Goal: Information Seeking & Learning: Check status

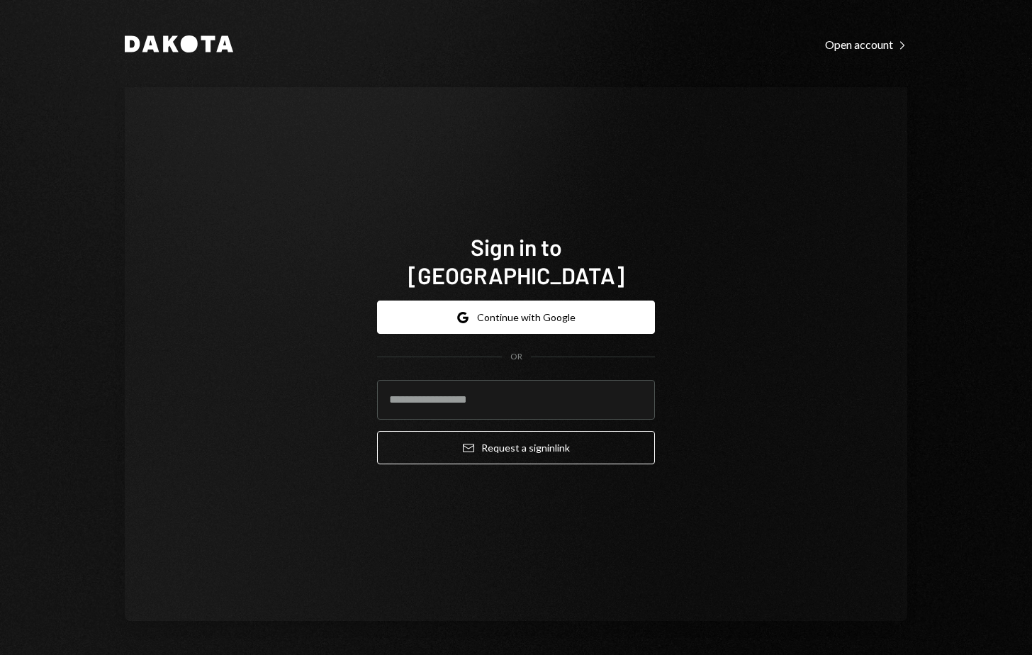
click at [441, 406] on form "Google Continue with Google OR Email Request a sign in link" at bounding box center [516, 382] width 278 height 164
click at [462, 383] on input "email" at bounding box center [516, 400] width 278 height 40
click at [534, 300] on button "Google Continue with Google" at bounding box center [516, 316] width 278 height 33
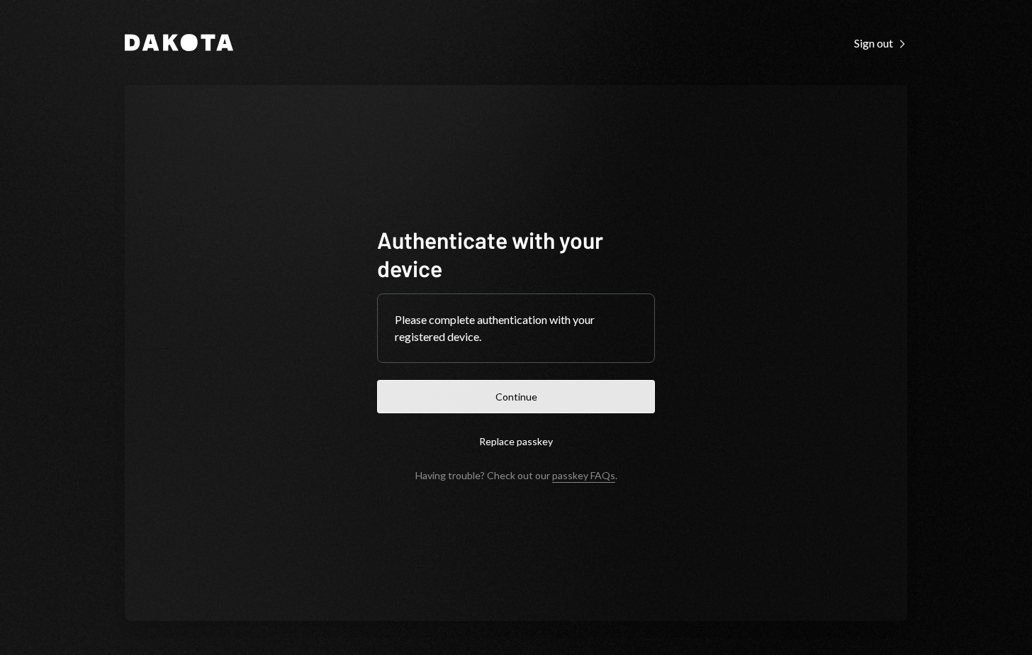
click at [521, 390] on button "Continue" at bounding box center [516, 396] width 278 height 33
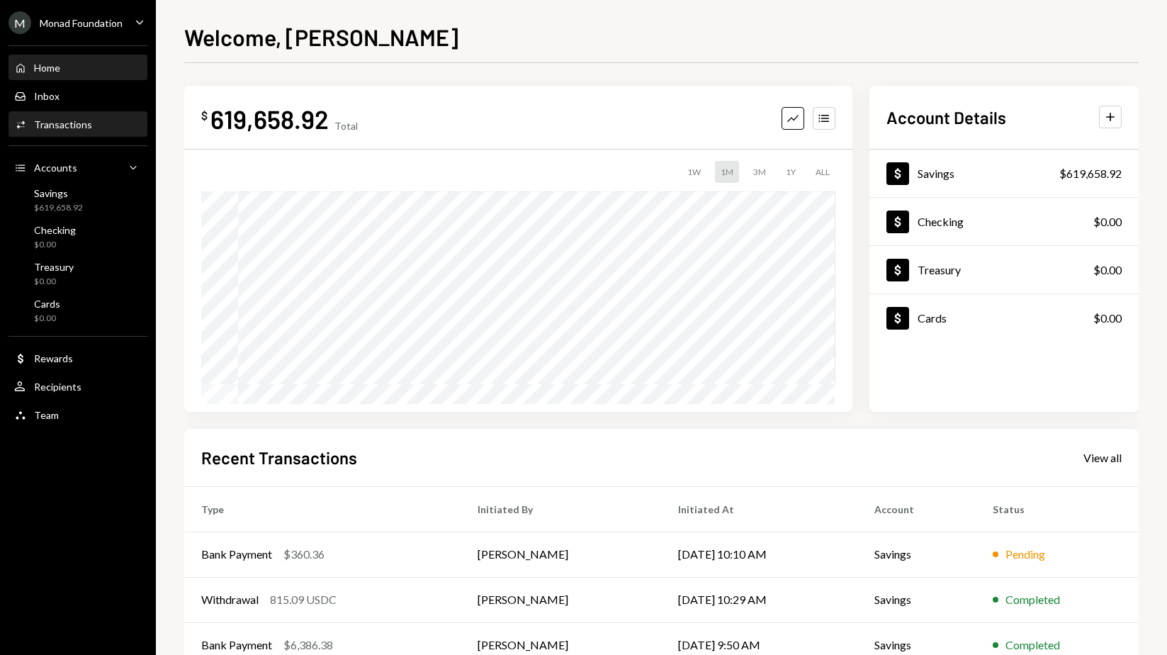
click at [68, 120] on div "Transactions" at bounding box center [63, 124] width 58 height 12
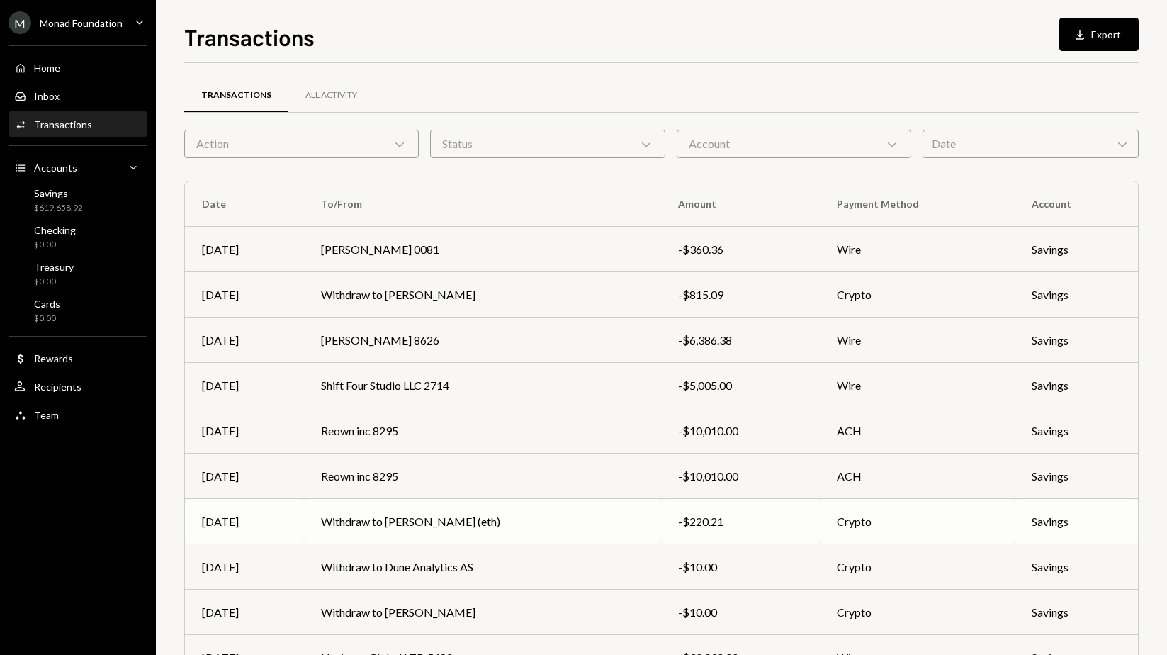
scroll to position [85, 0]
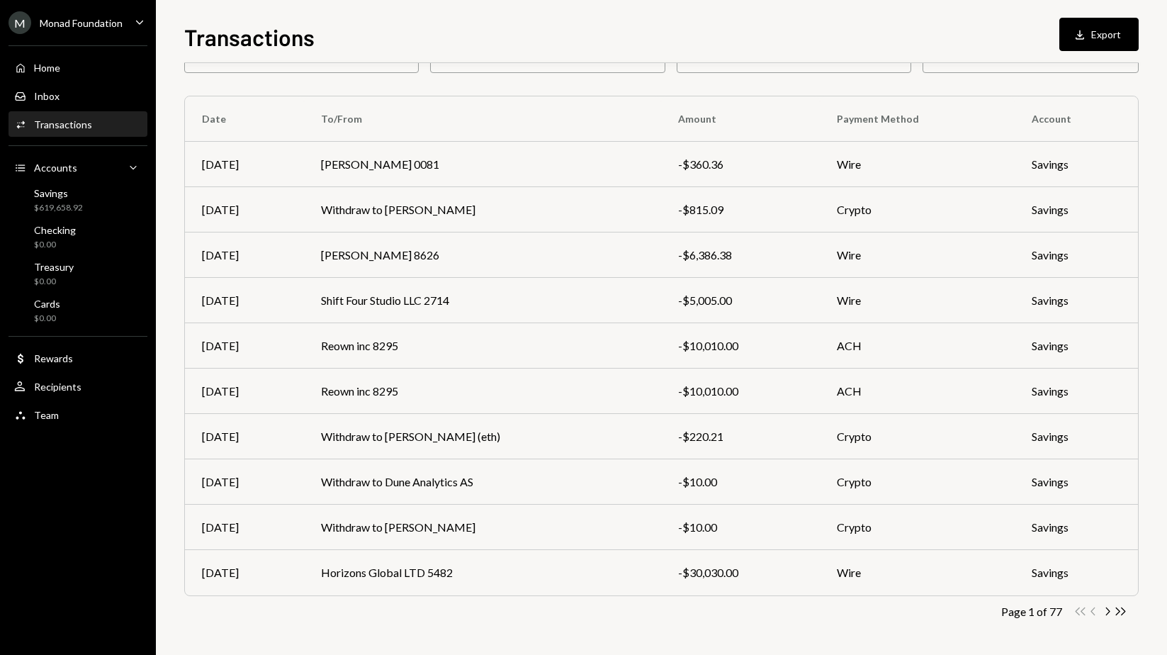
click at [1031, 612] on icon "Chevron Right" at bounding box center [1107, 611] width 13 height 13
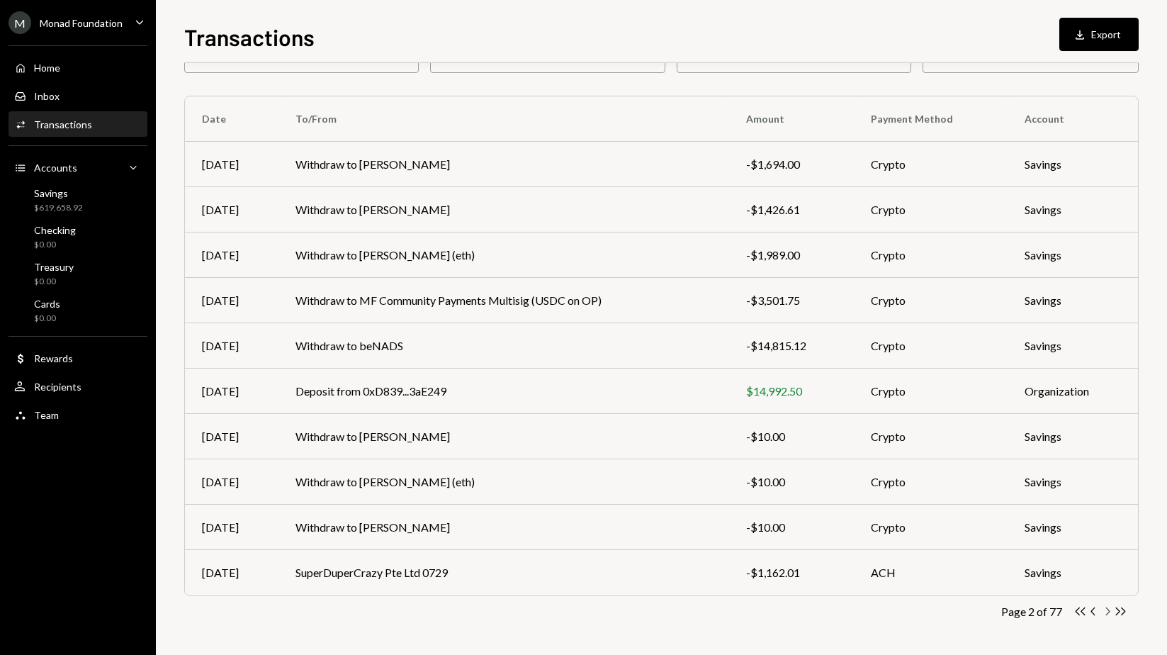
click at [1031, 606] on icon "Chevron Right" at bounding box center [1107, 611] width 13 height 13
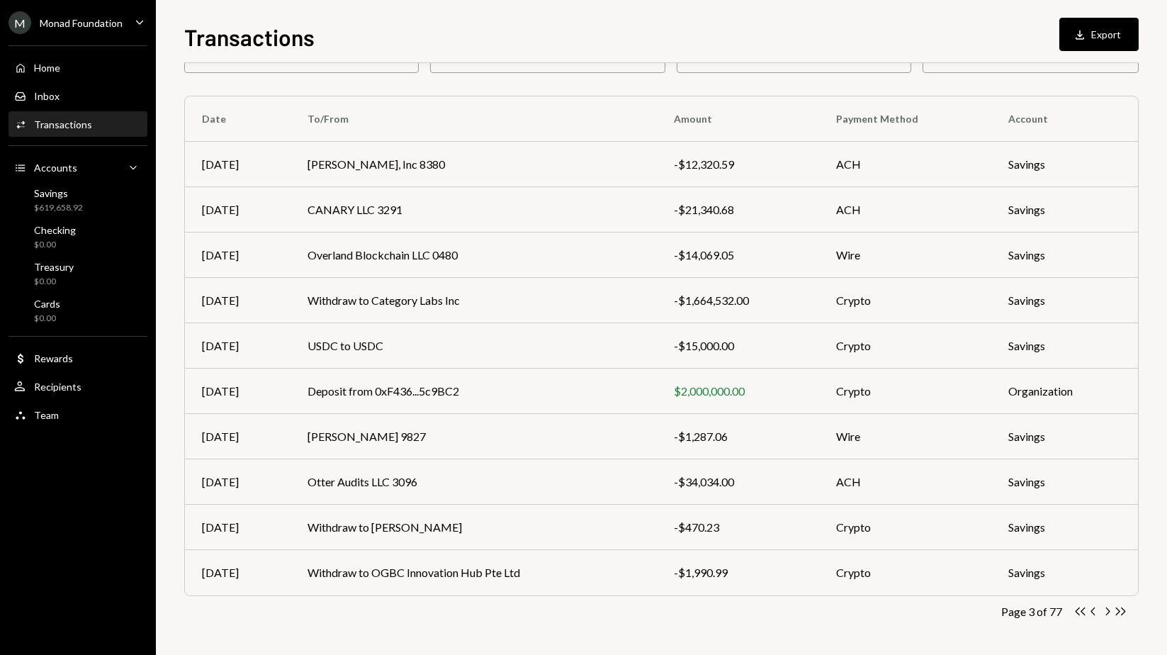
click at [1031, 614] on icon "Chevron Right" at bounding box center [1107, 611] width 13 height 13
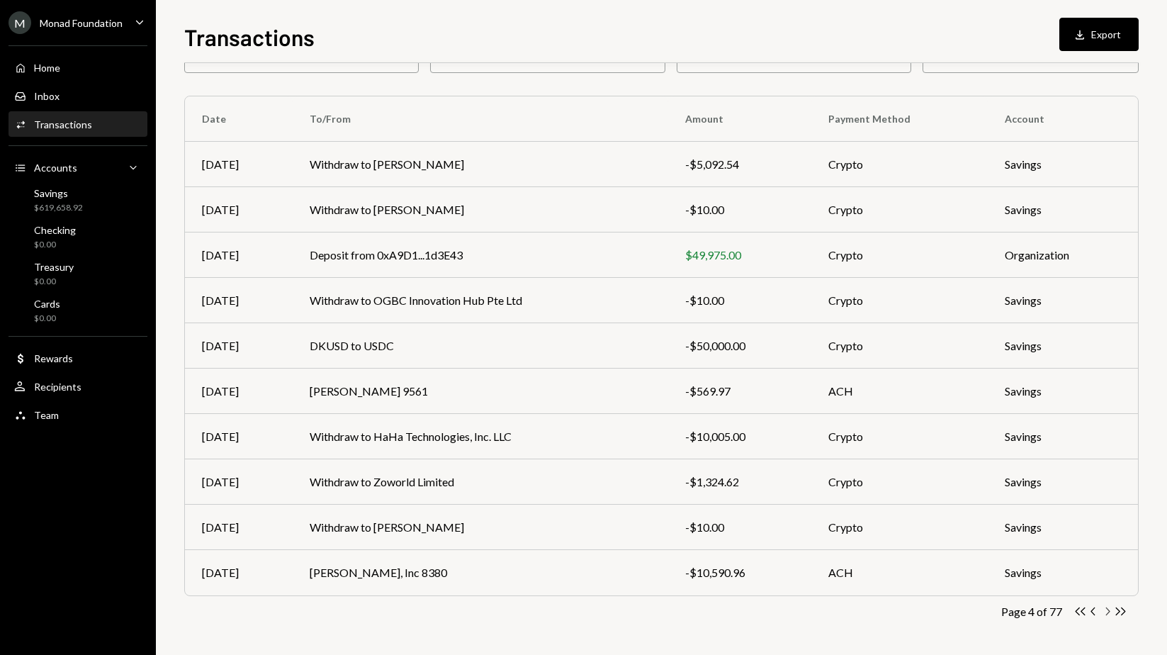
click at [1031, 610] on icon "button" at bounding box center [1108, 611] width 4 height 8
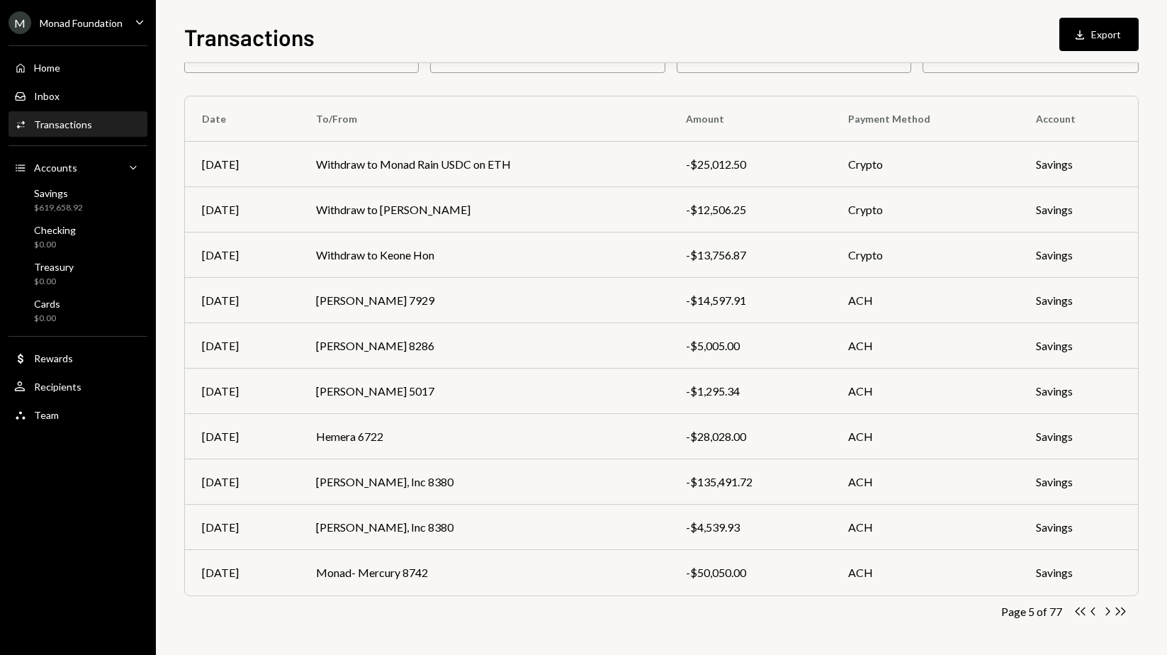
click at [1031, 611] on icon "Chevron Right" at bounding box center [1107, 611] width 13 height 13
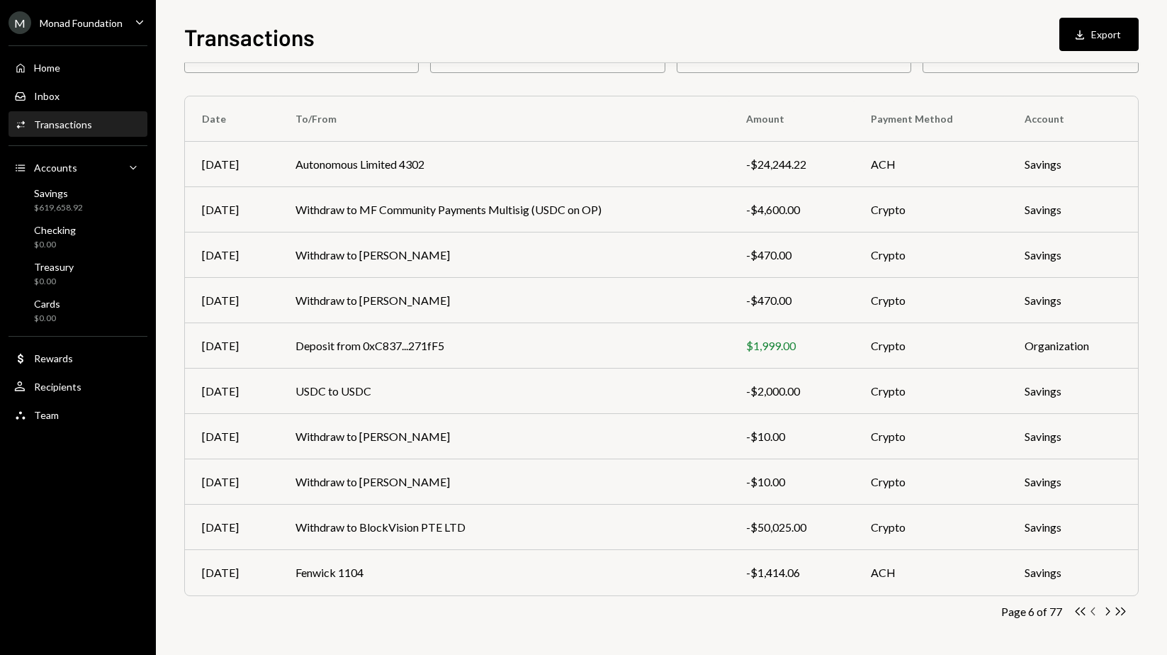
click at [1031, 613] on icon "Chevron Left" at bounding box center [1093, 611] width 13 height 13
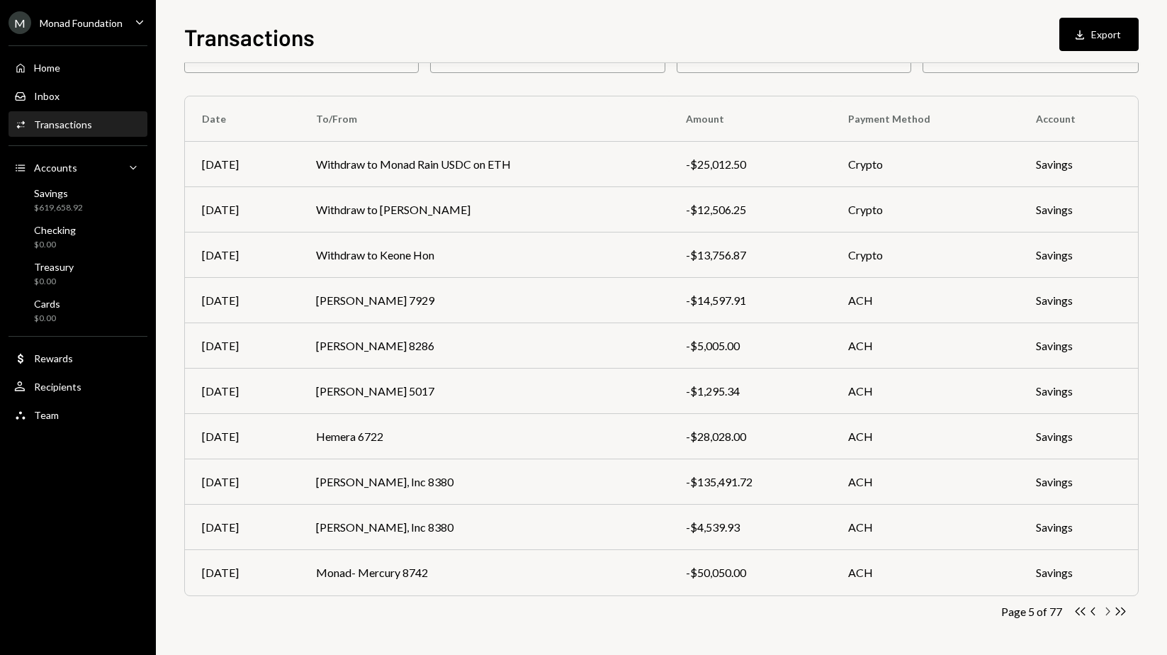
click at [1031, 612] on icon "Chevron Right" at bounding box center [1107, 611] width 13 height 13
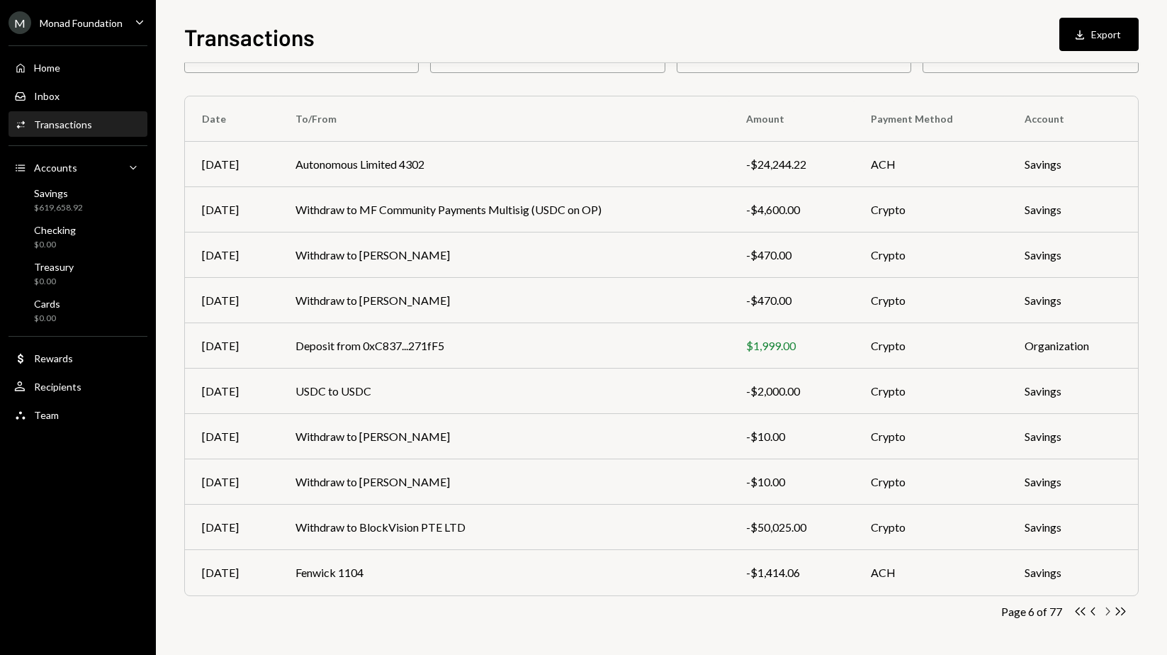
click at [1031, 612] on icon "Chevron Right" at bounding box center [1107, 611] width 13 height 13
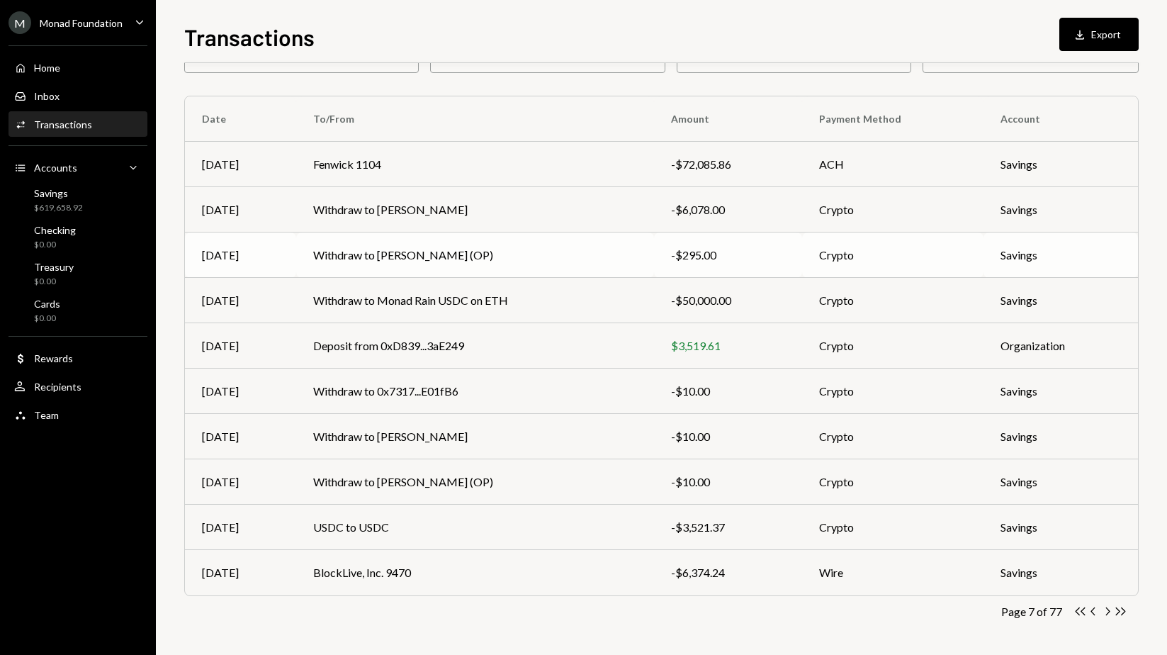
click at [468, 252] on td "Withdraw to [PERSON_NAME] (OP)" at bounding box center [475, 254] width 359 height 45
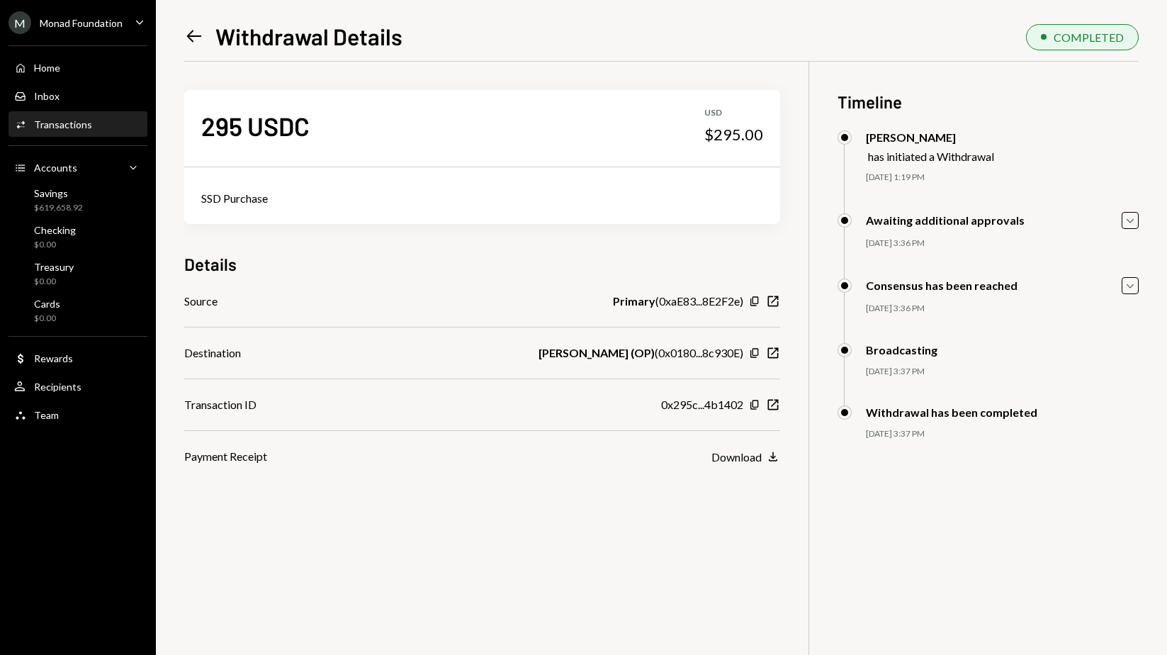
click at [191, 32] on icon at bounding box center [194, 36] width 15 height 12
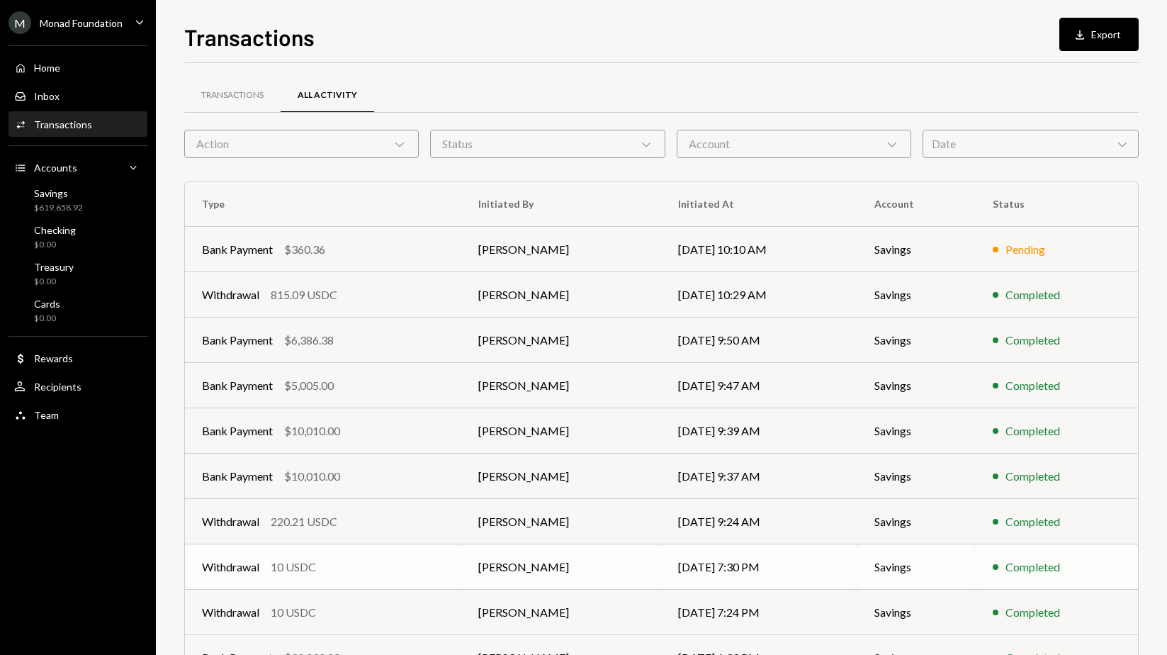
scroll to position [85, 0]
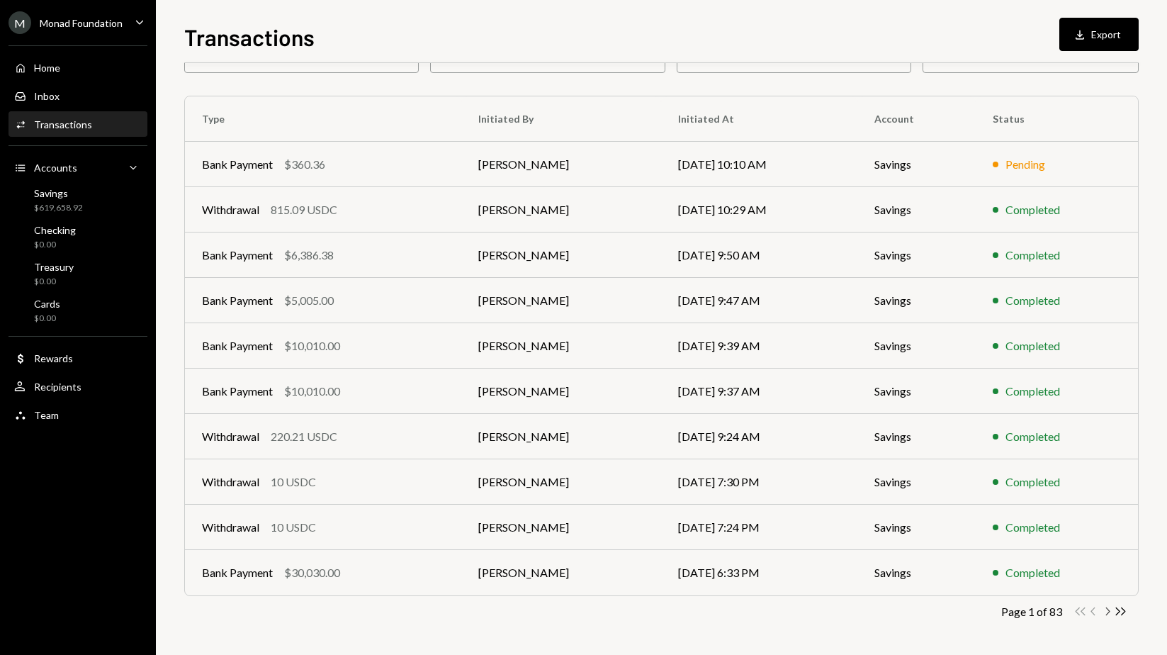
click at [1031, 612] on icon "Chevron Right" at bounding box center [1107, 611] width 13 height 13
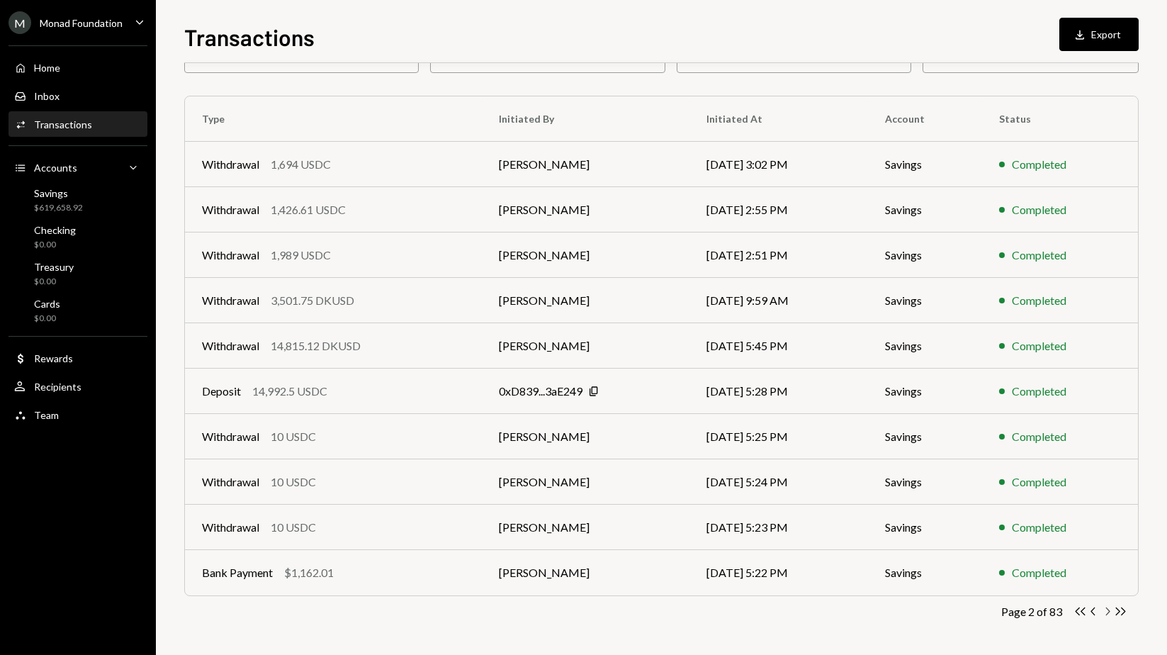
click at [1031, 609] on icon "button" at bounding box center [1108, 611] width 4 height 8
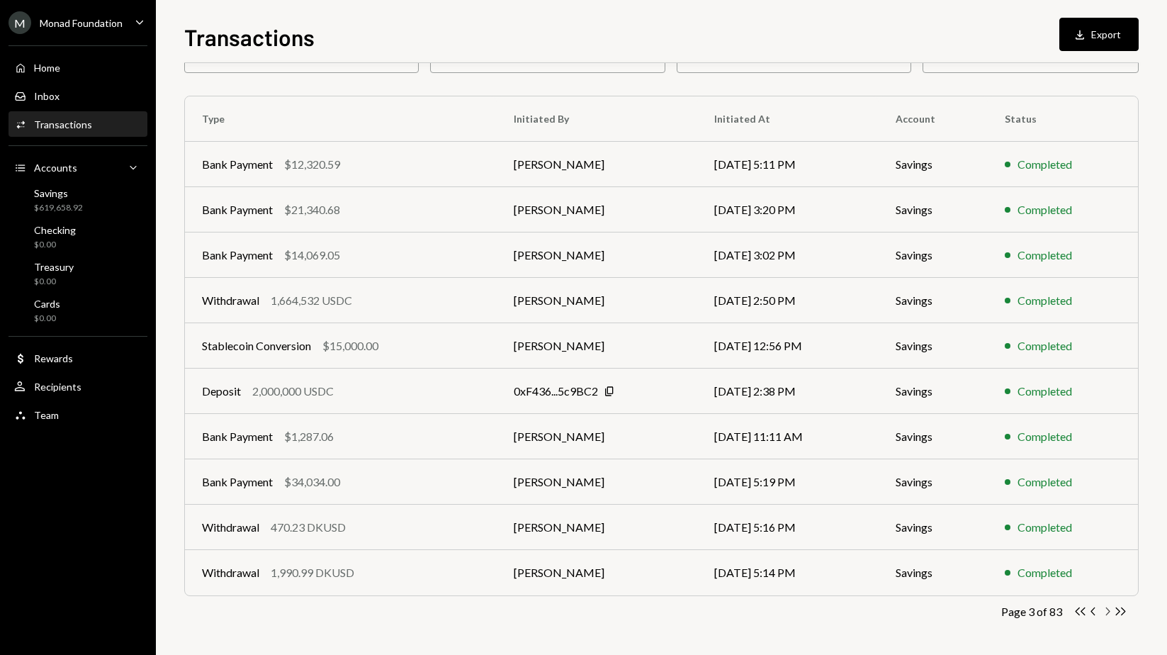
click at [1031, 608] on icon "Chevron Right" at bounding box center [1107, 611] width 13 height 13
click at [1031, 611] on icon "Chevron Right" at bounding box center [1107, 611] width 13 height 13
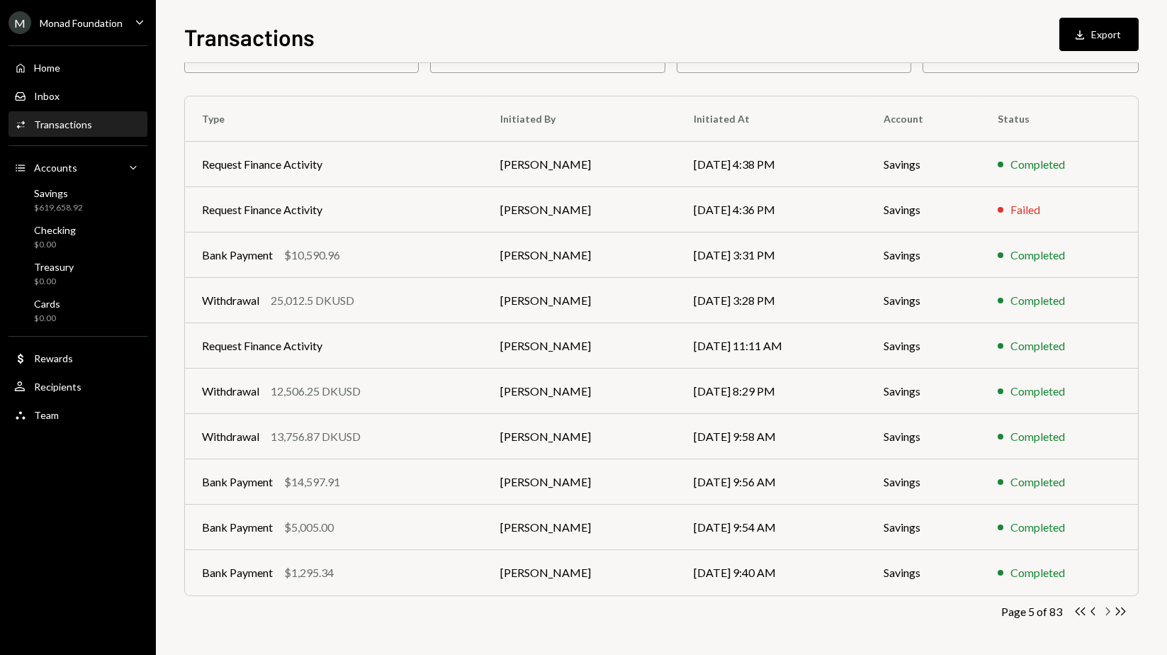
click at [1031, 614] on icon "Chevron Right" at bounding box center [1107, 611] width 13 height 13
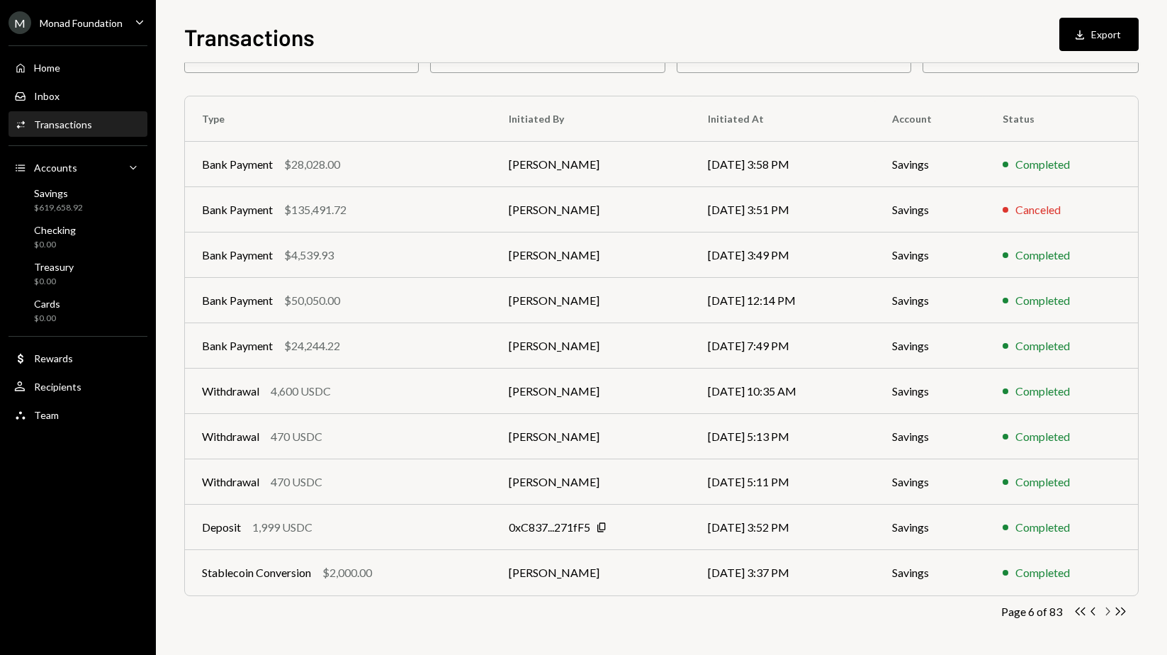
click at [1031, 613] on icon "button" at bounding box center [1108, 611] width 4 height 8
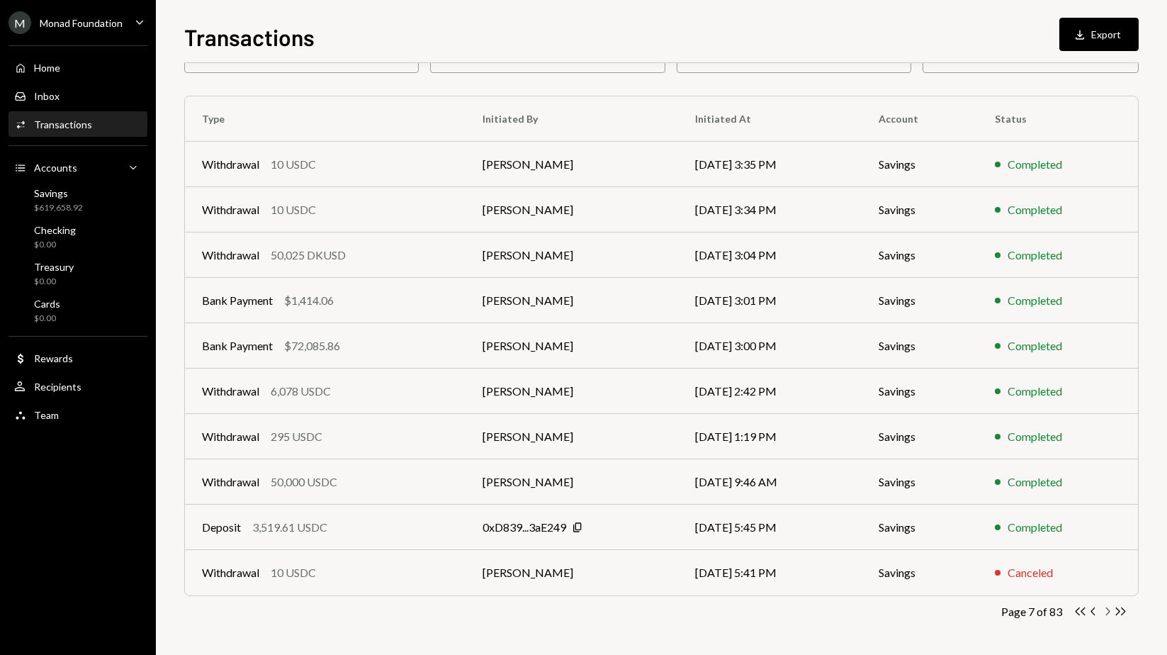
click at [1031, 607] on icon "Chevron Right" at bounding box center [1107, 611] width 13 height 13
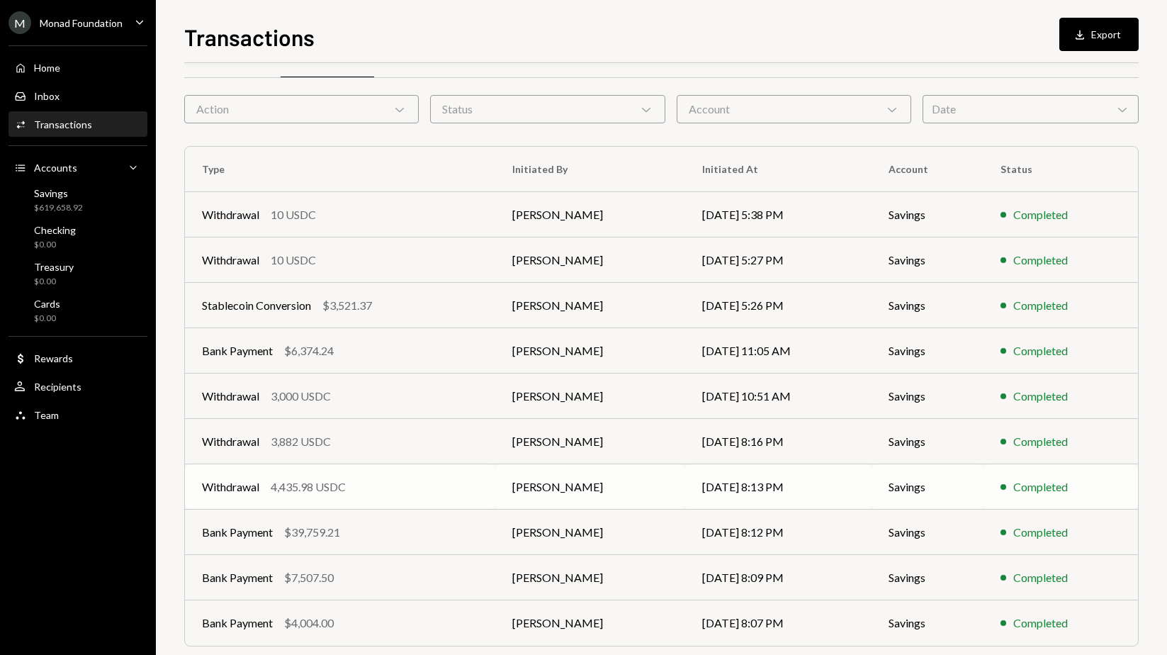
scroll to position [57, 0]
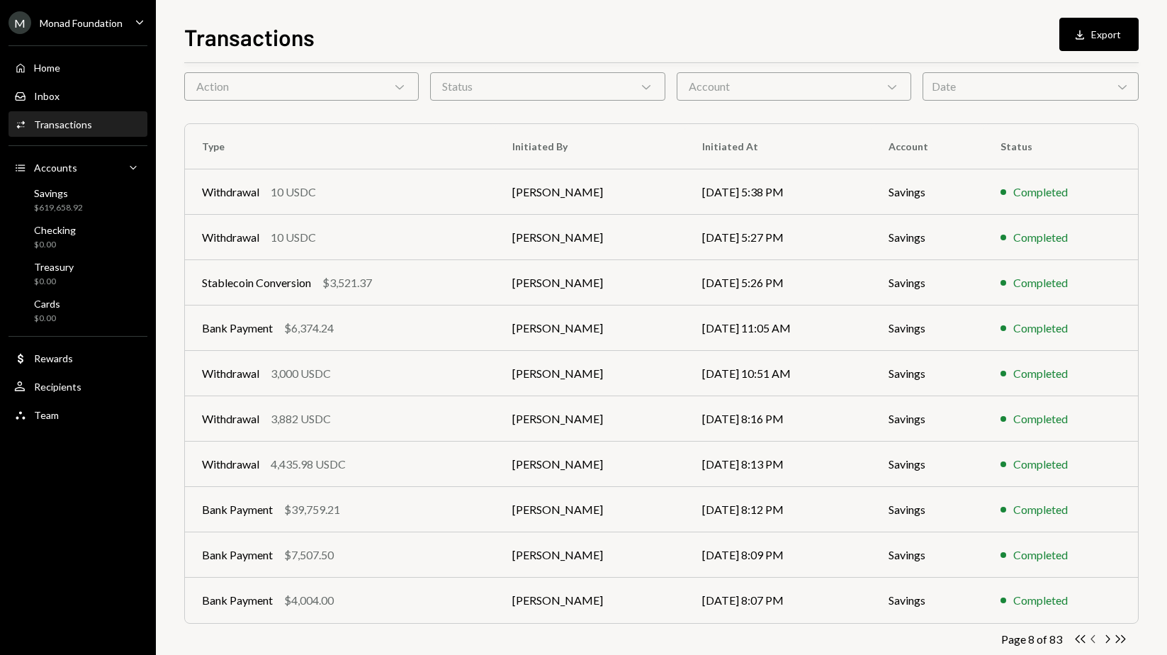
click at [1031, 641] on icon "Chevron Left" at bounding box center [1093, 638] width 13 height 13
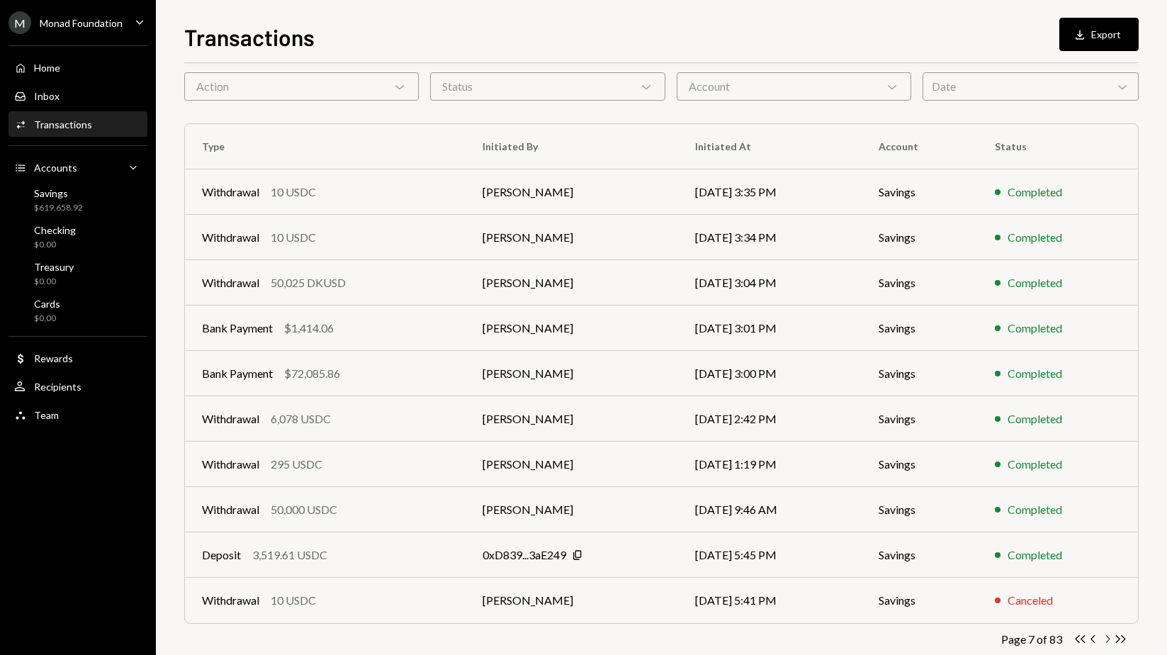
click at [1031, 640] on icon "Chevron Right" at bounding box center [1107, 638] width 13 height 13
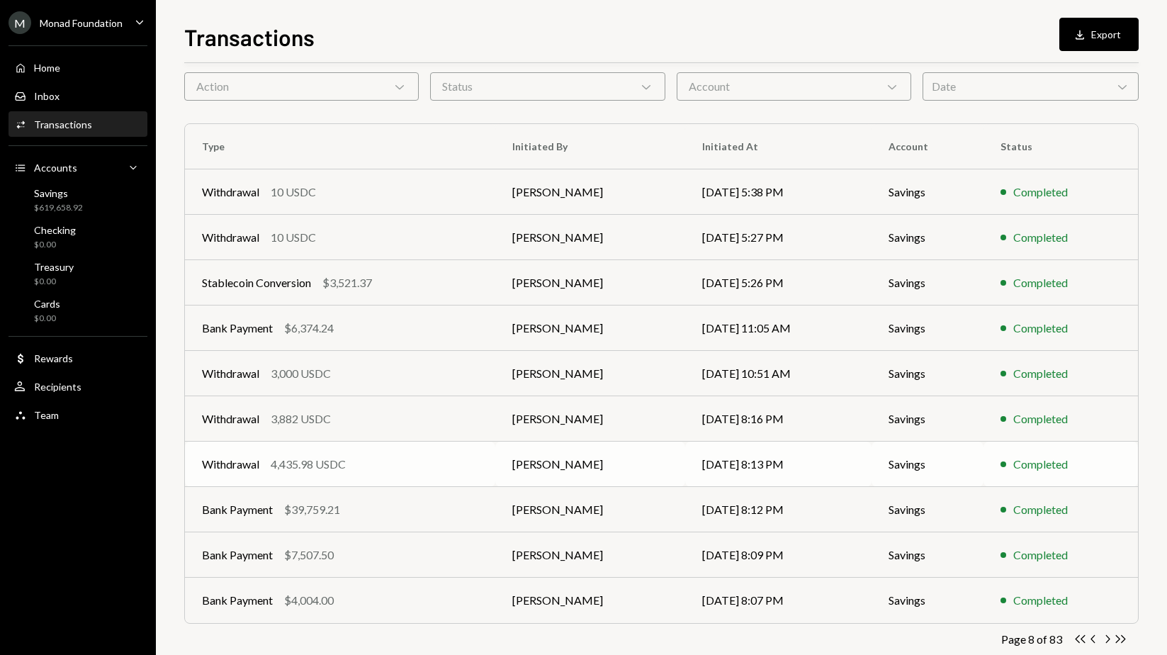
click at [573, 453] on td "[PERSON_NAME]" at bounding box center [590, 464] width 190 height 45
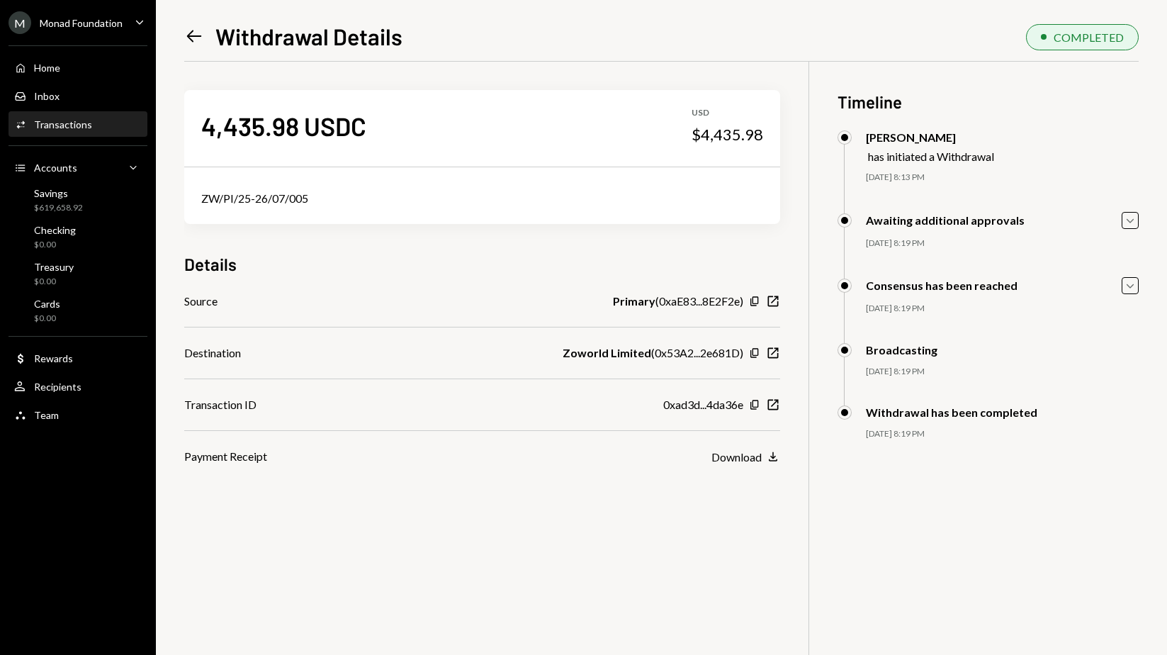
click at [192, 39] on icon "Left Arrow" at bounding box center [194, 36] width 20 height 20
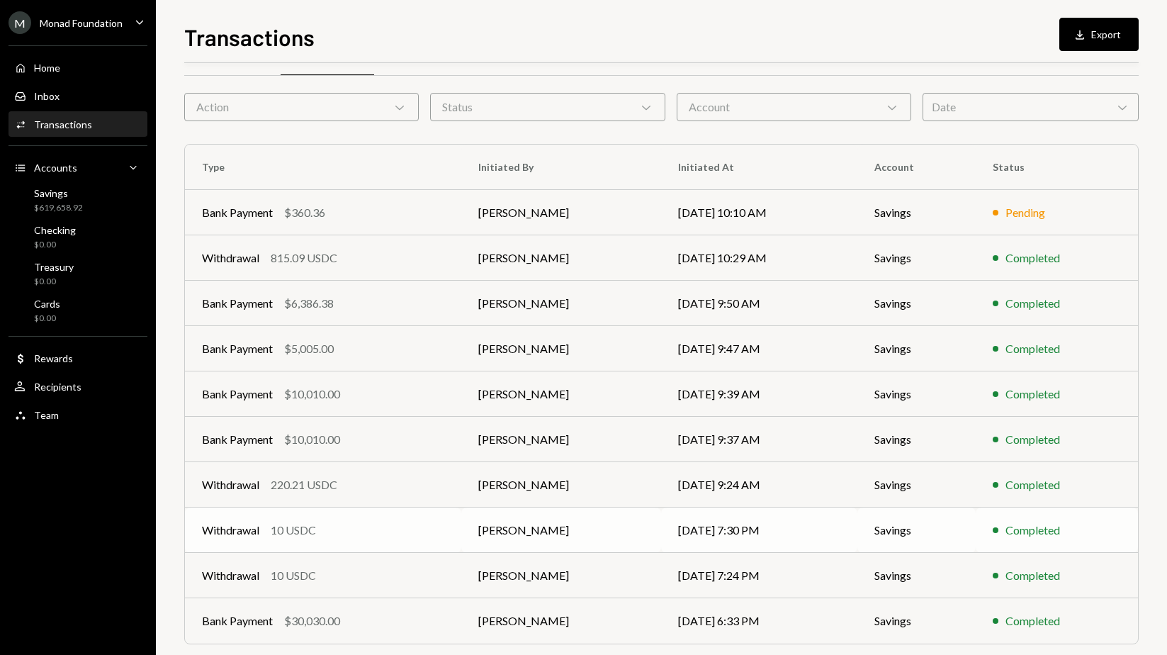
scroll to position [85, 0]
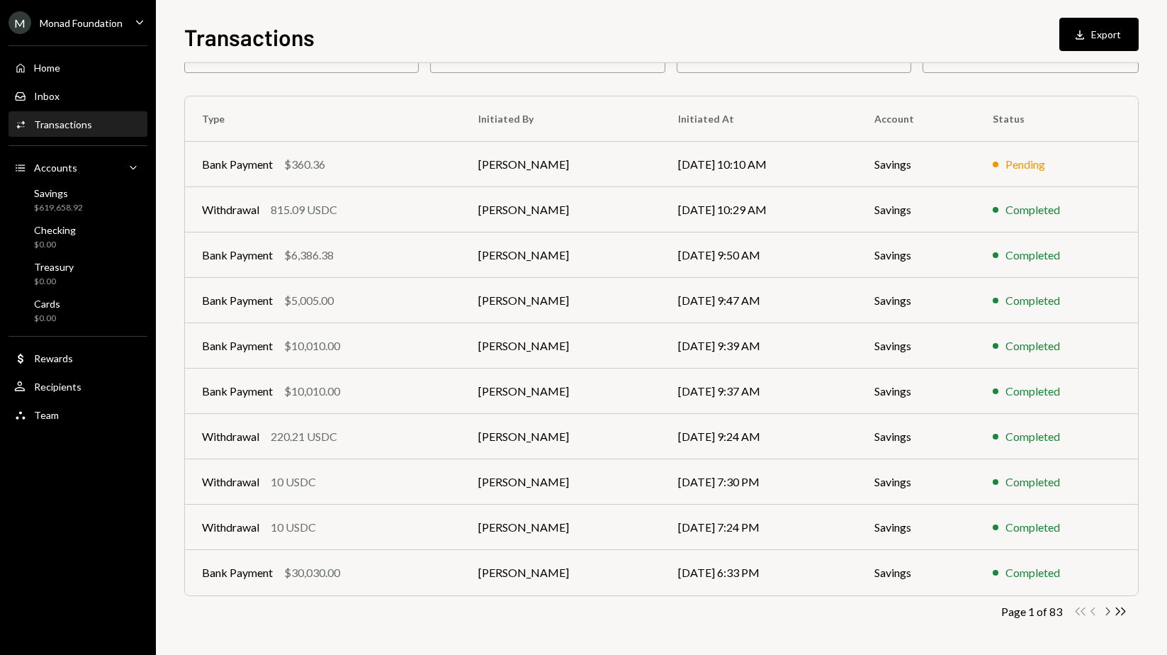
click at [1031, 614] on icon "Chevron Right" at bounding box center [1107, 611] width 13 height 13
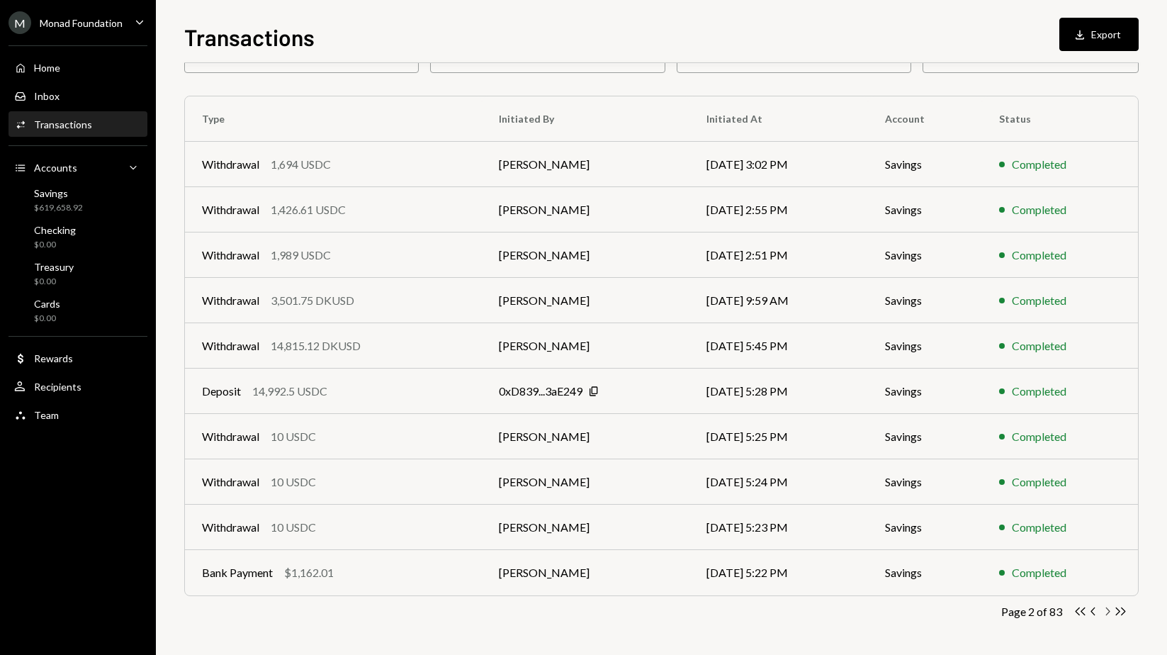
click at [1031, 614] on icon "Chevron Right" at bounding box center [1107, 611] width 13 height 13
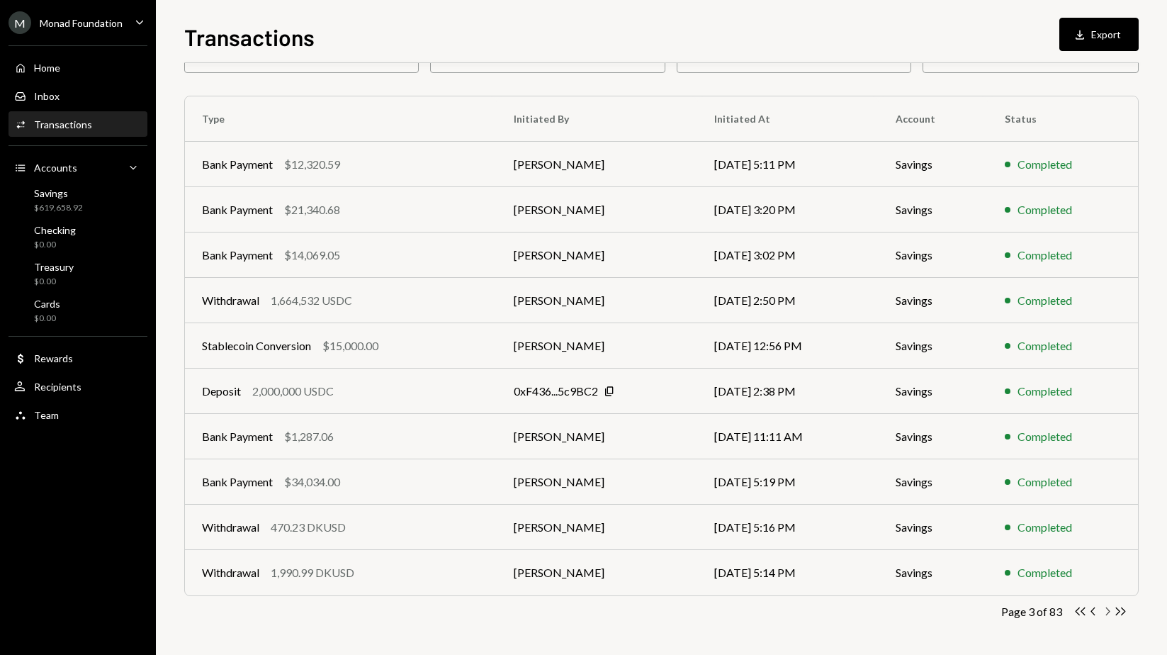
click at [1031, 613] on icon "Chevron Right" at bounding box center [1107, 611] width 13 height 13
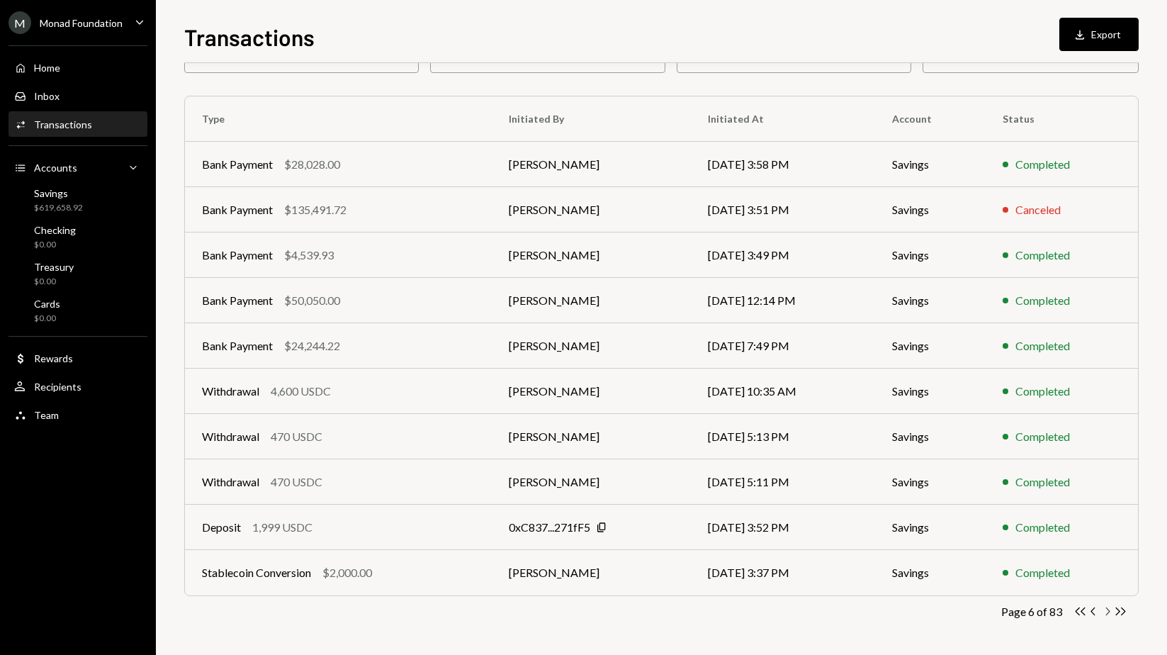
click at [1031, 613] on icon "Chevron Right" at bounding box center [1107, 611] width 13 height 13
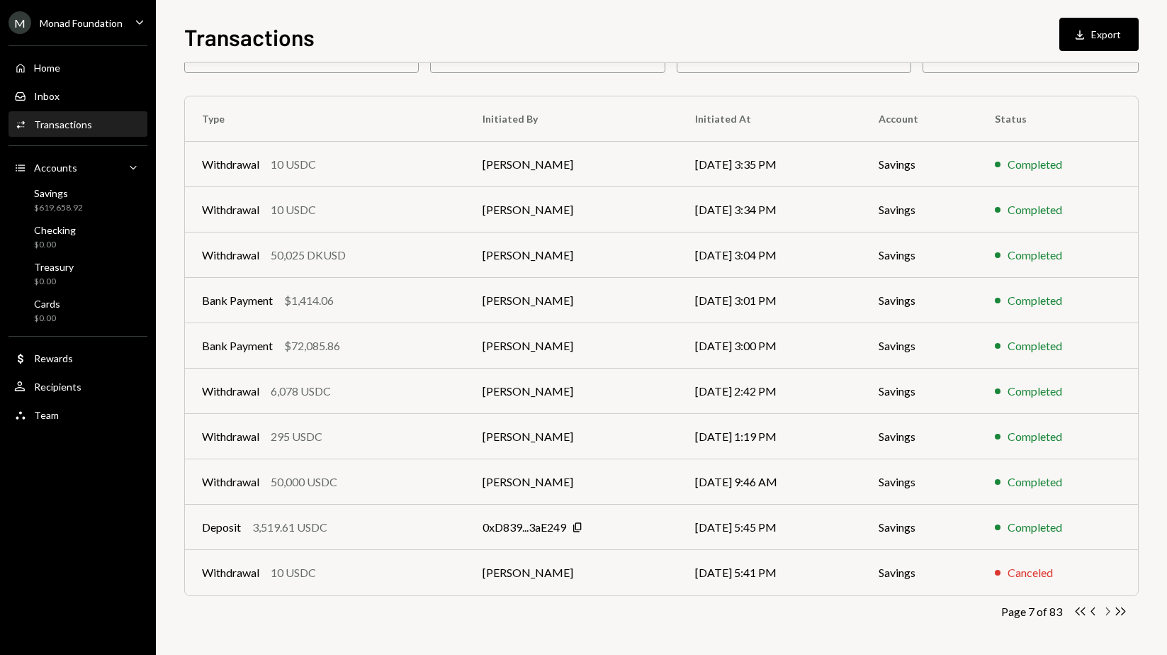
click at [1031, 613] on icon "Chevron Right" at bounding box center [1107, 611] width 13 height 13
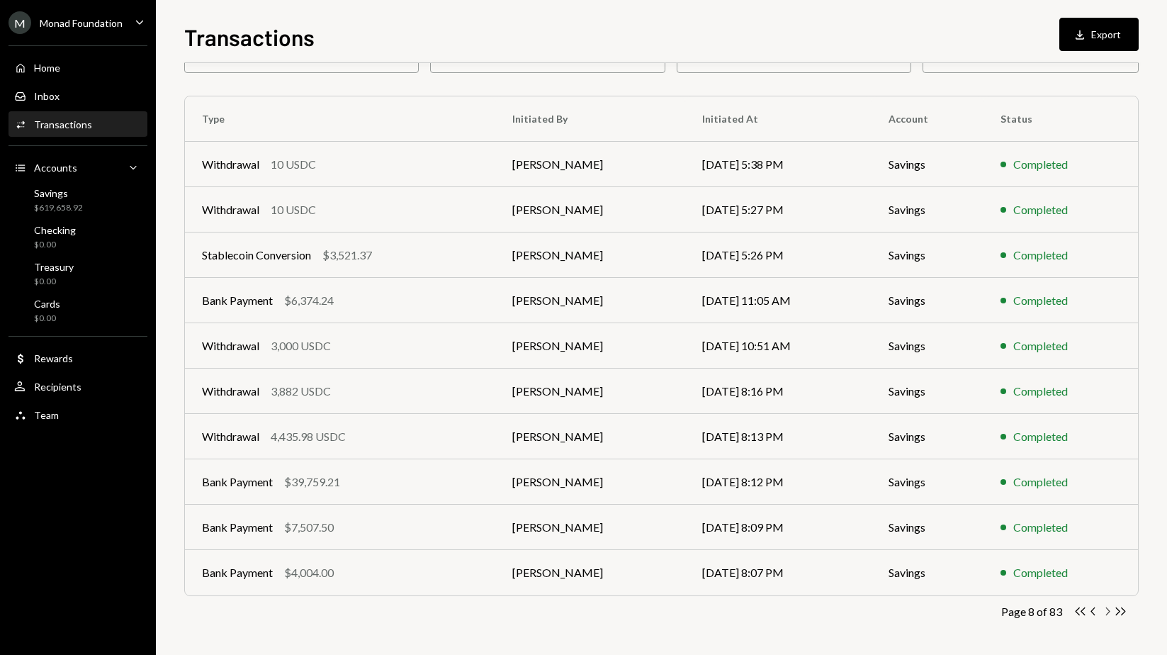
click at [1031, 613] on icon "Chevron Right" at bounding box center [1107, 611] width 13 height 13
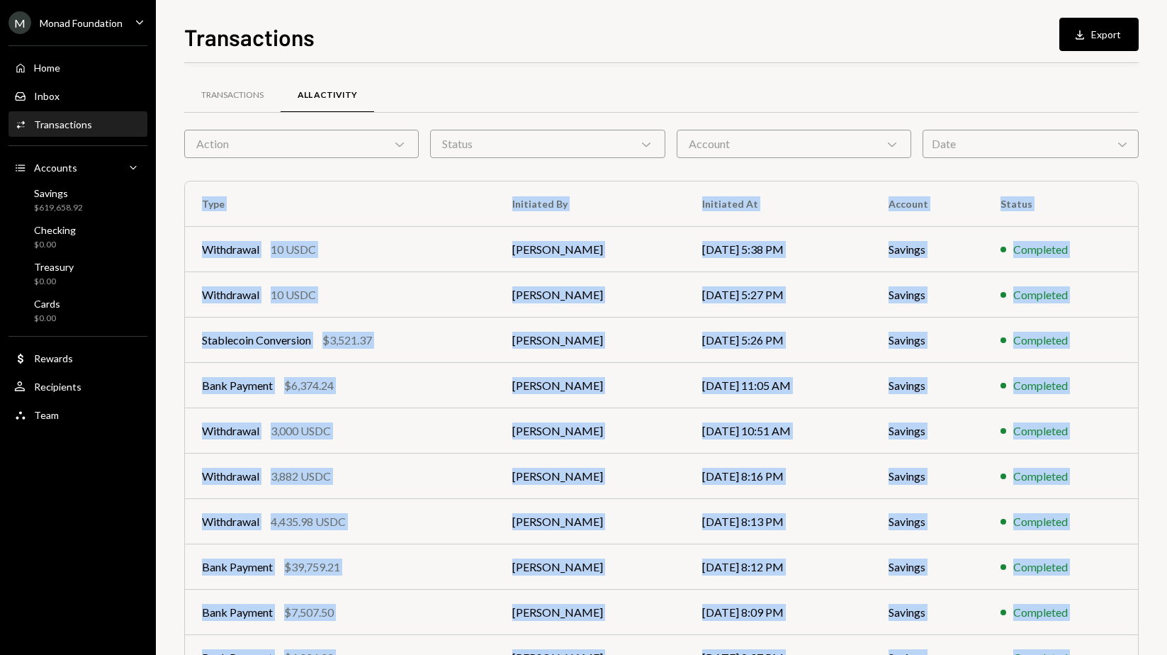
click at [1031, 613] on div "Transactions All Activity Action Chevron Down Status Chevron Down Account Chevr…" at bounding box center [661, 359] width 955 height 592
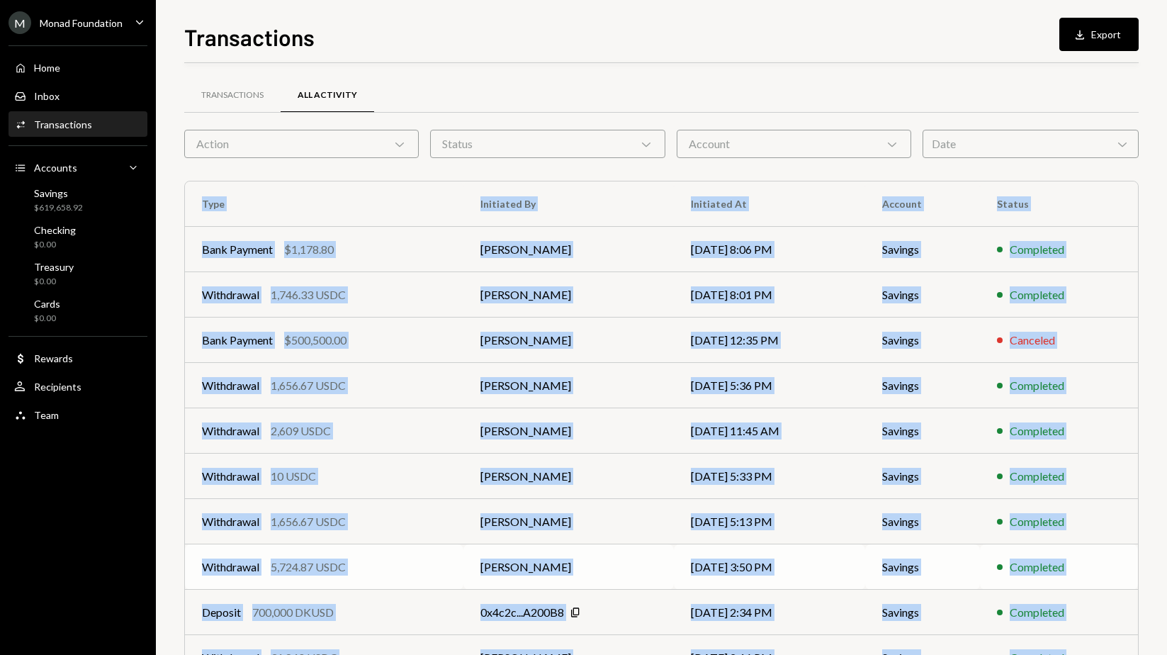
scroll to position [85, 0]
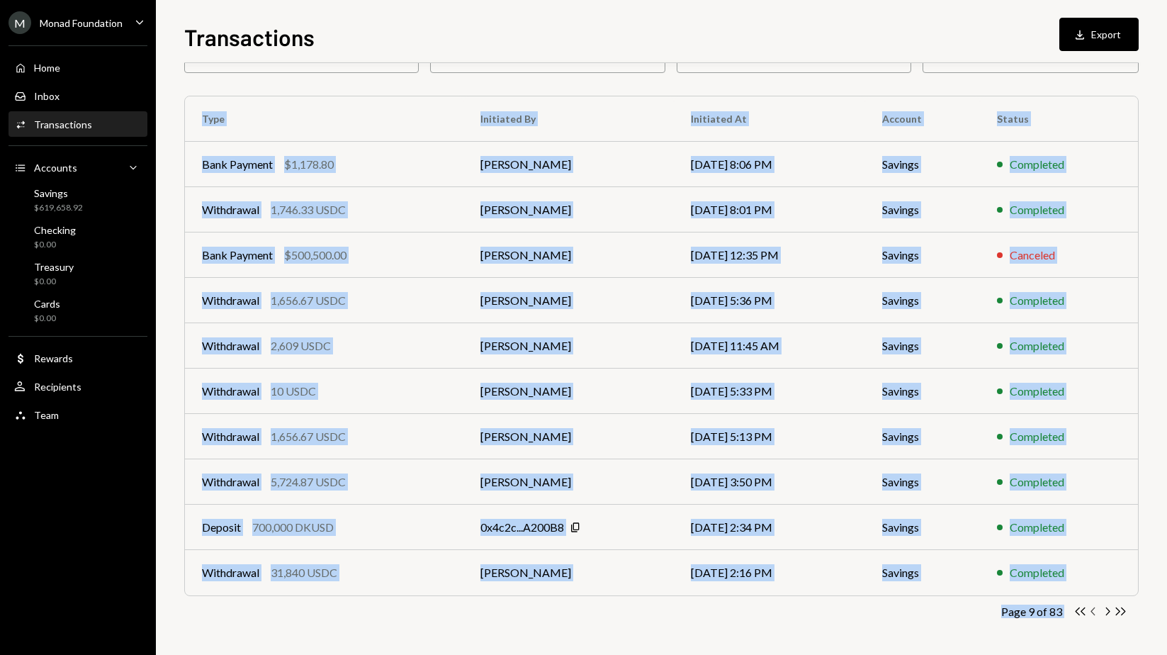
click at [1031, 613] on icon "Chevron Left" at bounding box center [1093, 611] width 13 height 13
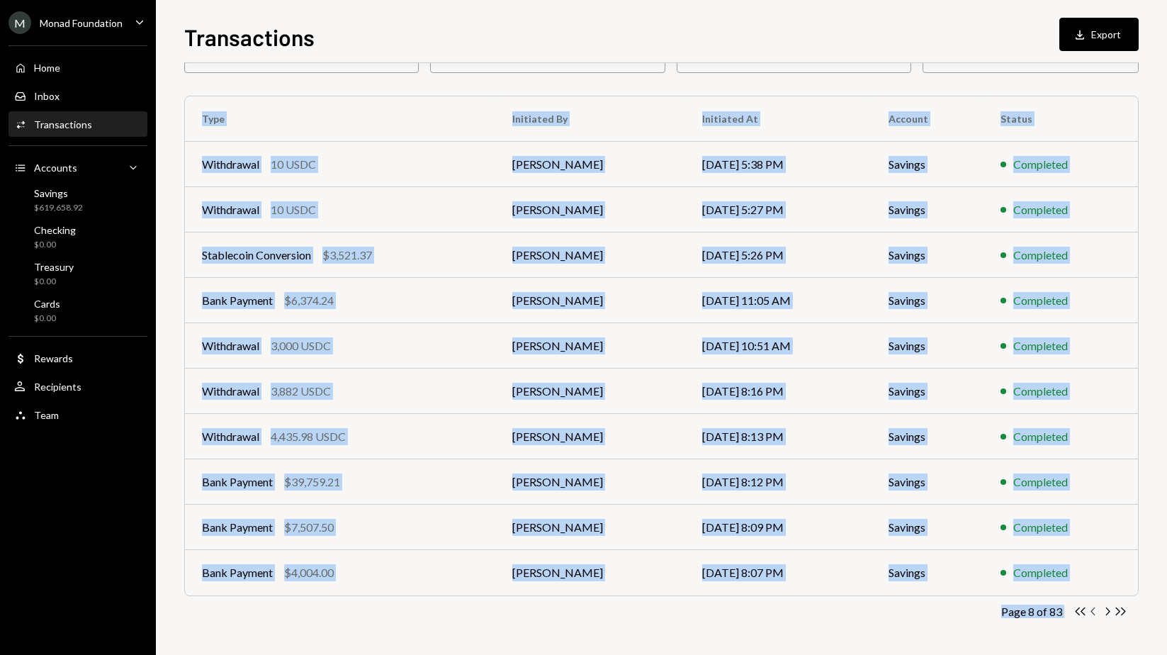
click at [1031, 613] on icon "Chevron Left" at bounding box center [1093, 611] width 13 height 13
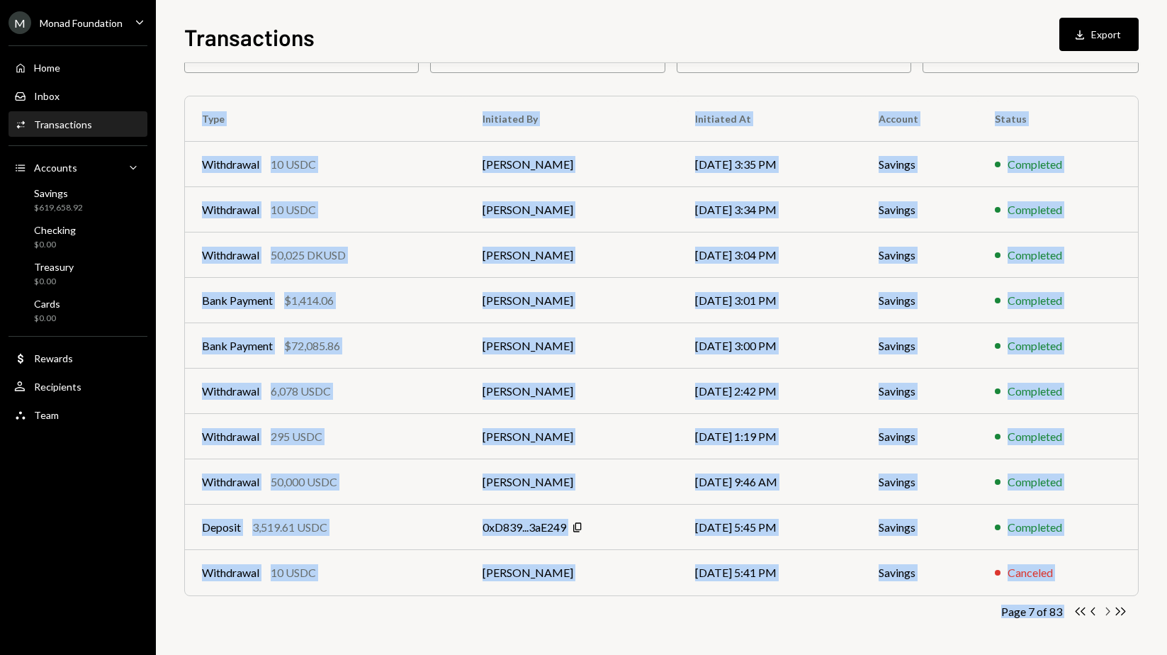
click at [1031, 612] on icon "button" at bounding box center [1108, 611] width 4 height 8
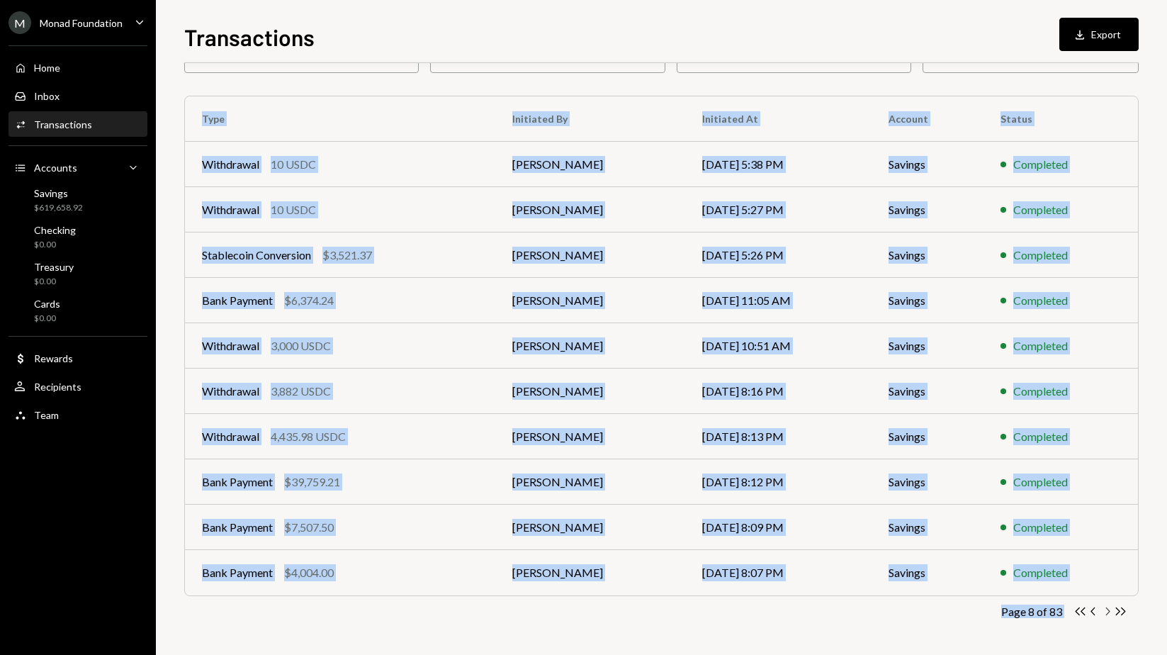
click at [1031, 612] on icon "Chevron Right" at bounding box center [1107, 611] width 13 height 13
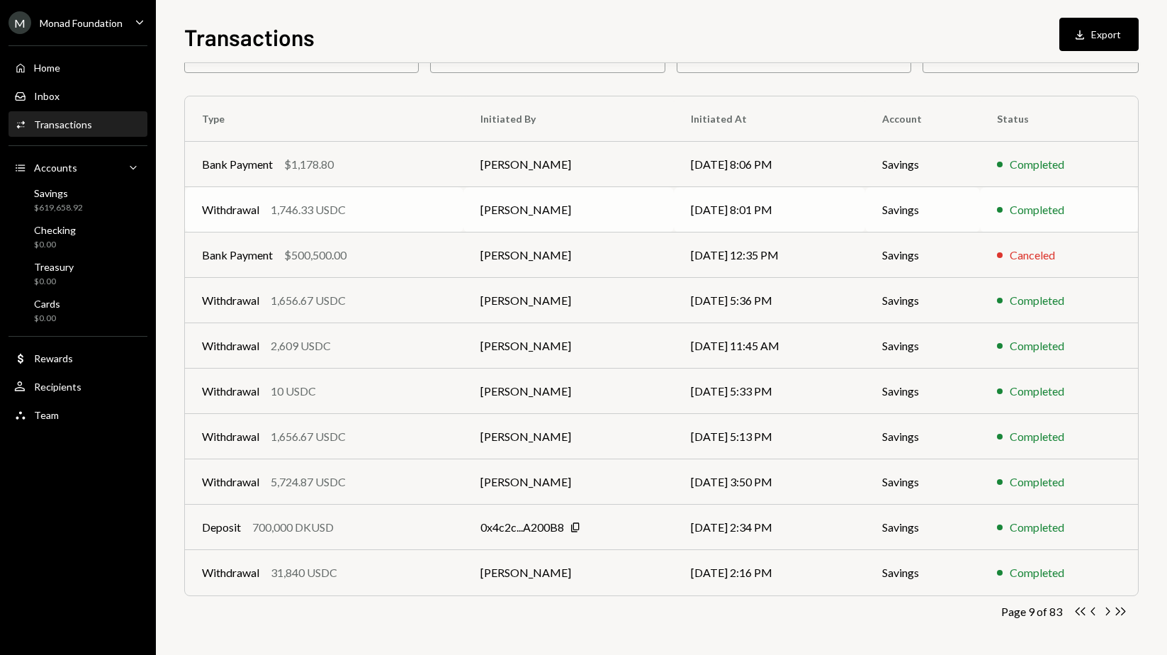
click at [404, 213] on div "Withdrawal 1,746.33 USDC" at bounding box center [324, 209] width 245 height 17
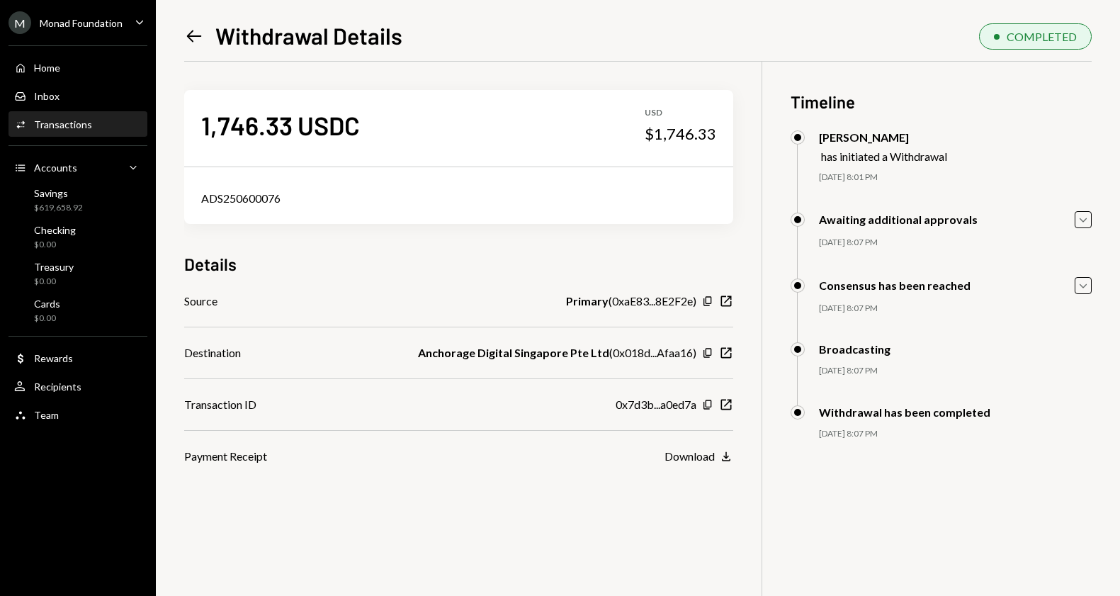
click at [200, 38] on icon "Left Arrow" at bounding box center [194, 36] width 20 height 20
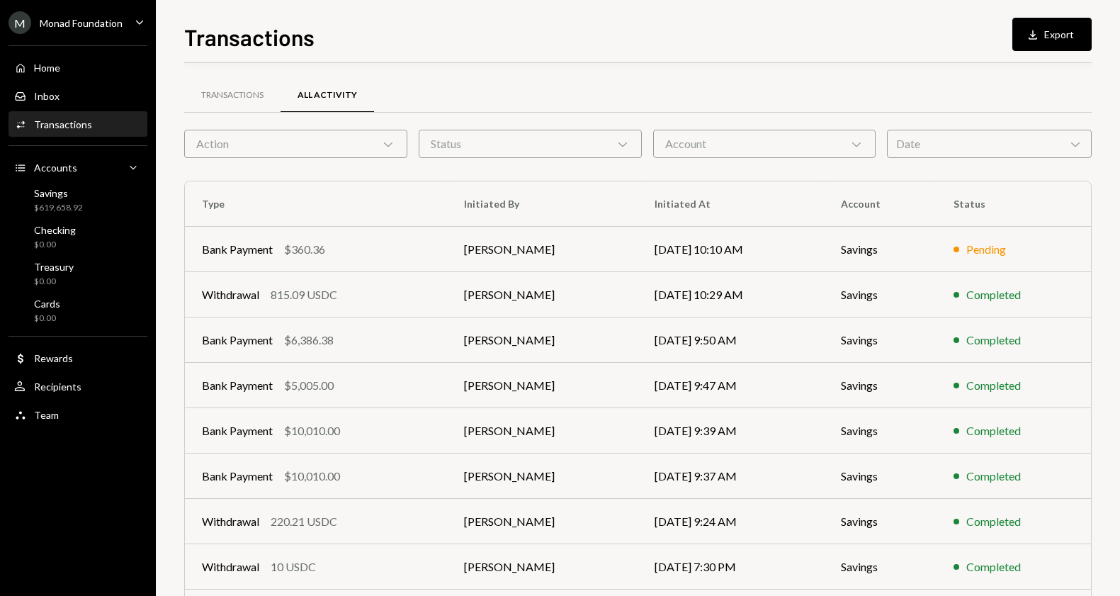
scroll to position [144, 0]
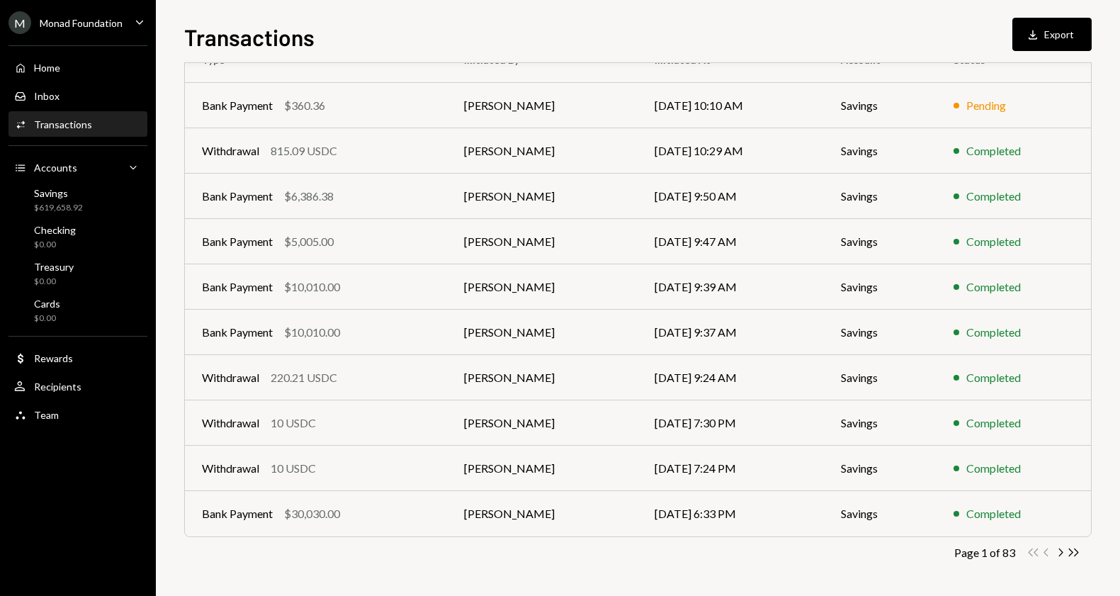
click at [1057, 553] on icon "Chevron Right" at bounding box center [1060, 552] width 13 height 13
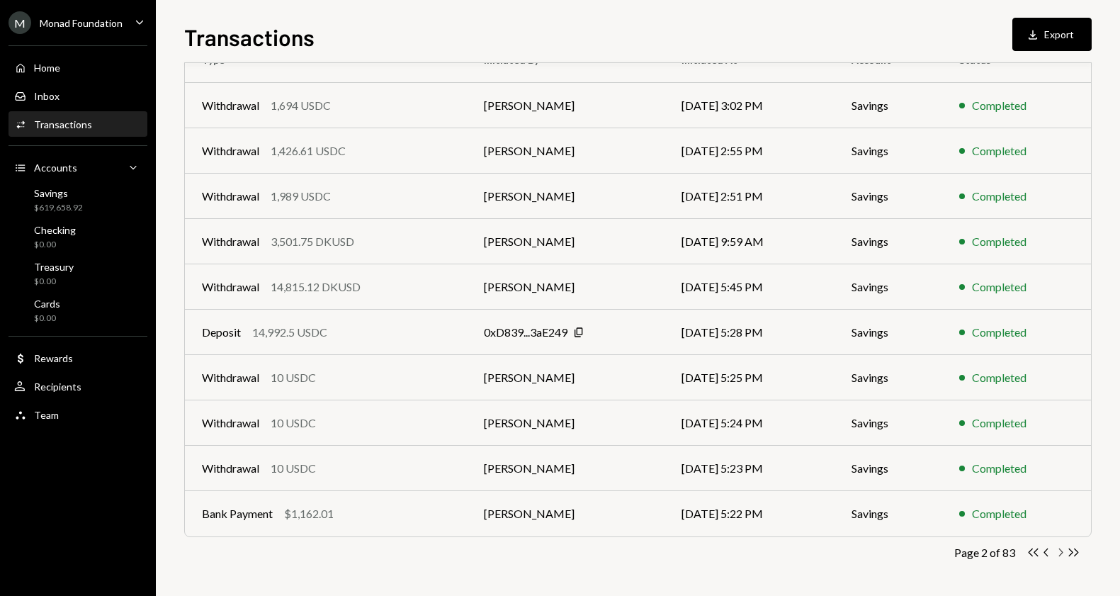
click at [1060, 549] on icon "Chevron Right" at bounding box center [1060, 552] width 13 height 13
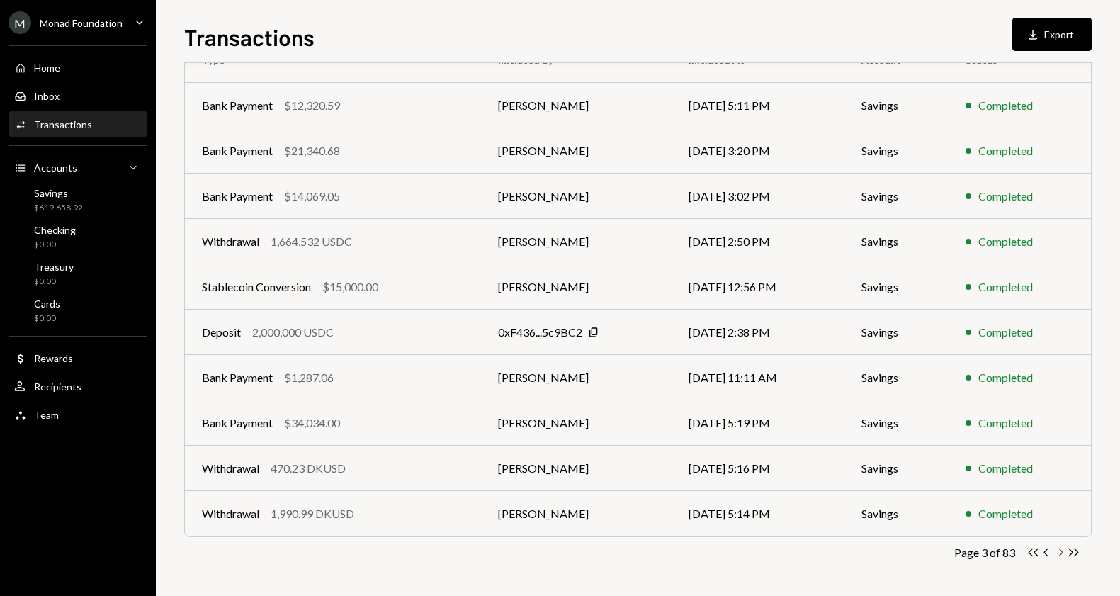
click at [1058, 551] on icon "Chevron Right" at bounding box center [1060, 552] width 13 height 13
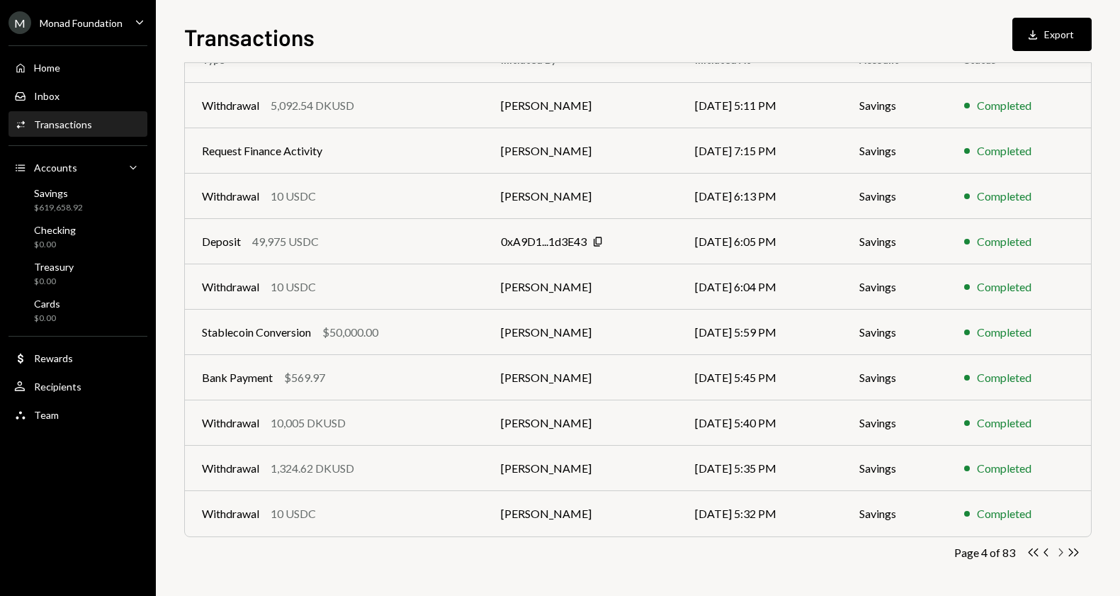
click at [1060, 549] on icon "button" at bounding box center [1062, 553] width 4 height 8
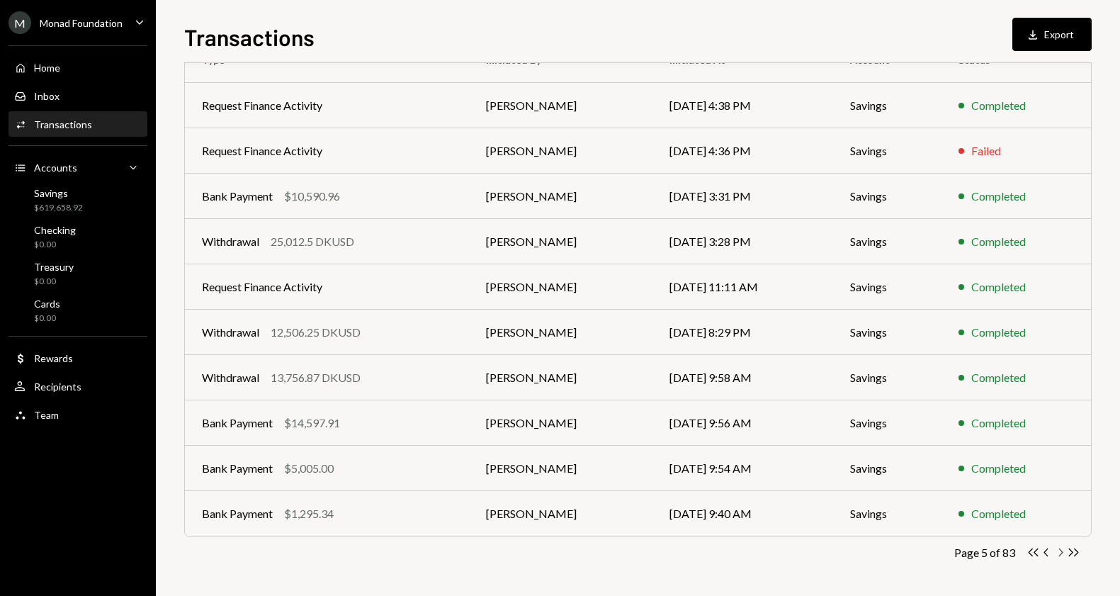
click at [1063, 550] on icon "Chevron Right" at bounding box center [1060, 552] width 13 height 13
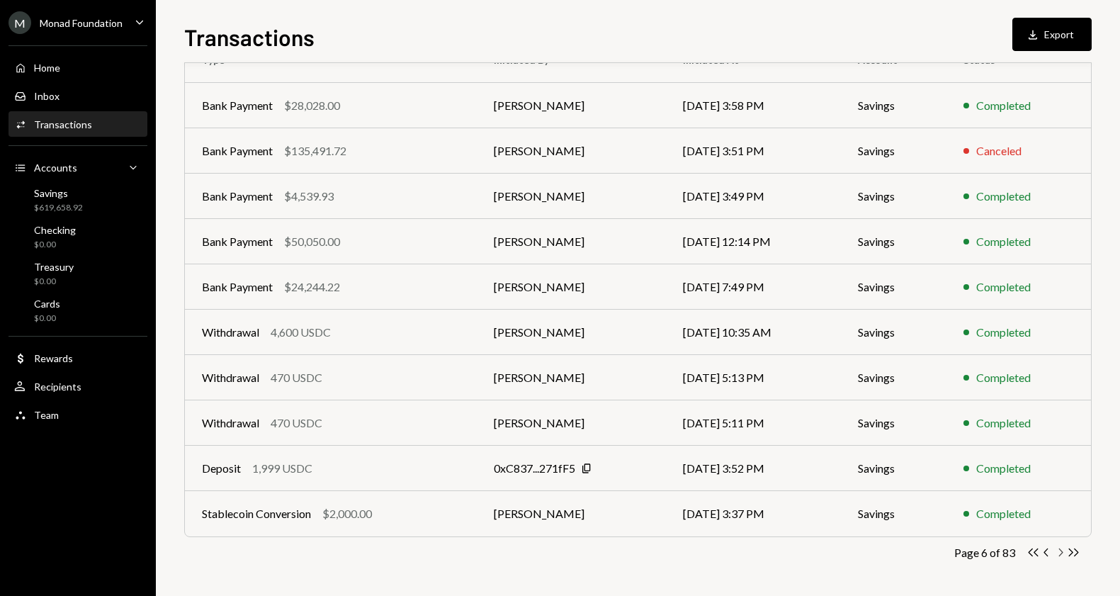
click at [1065, 552] on icon "Chevron Right" at bounding box center [1060, 552] width 13 height 13
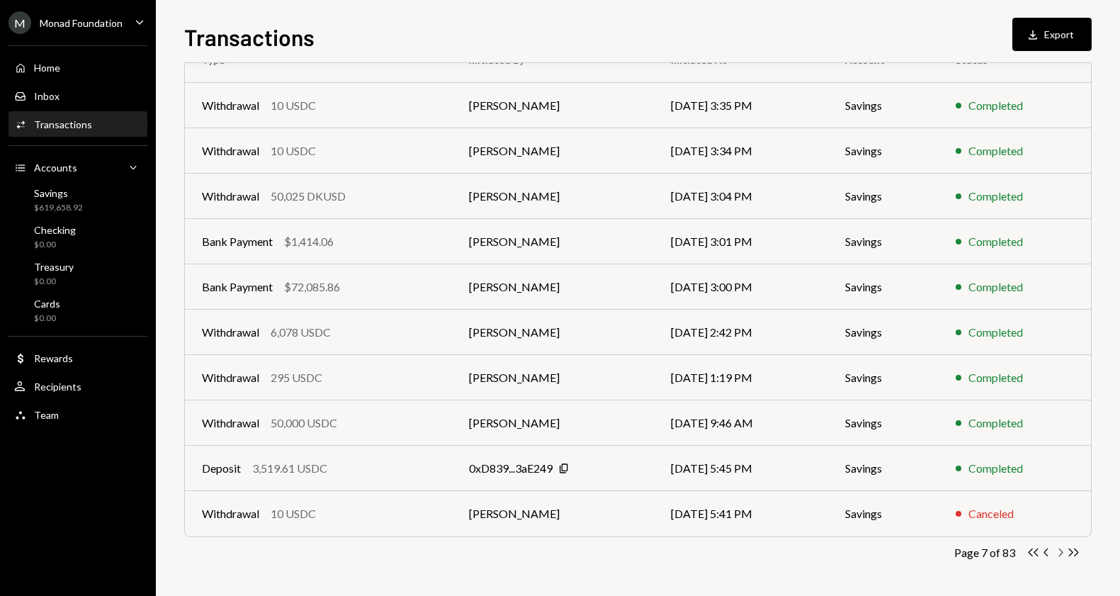
click at [1057, 550] on icon "Chevron Right" at bounding box center [1060, 552] width 13 height 13
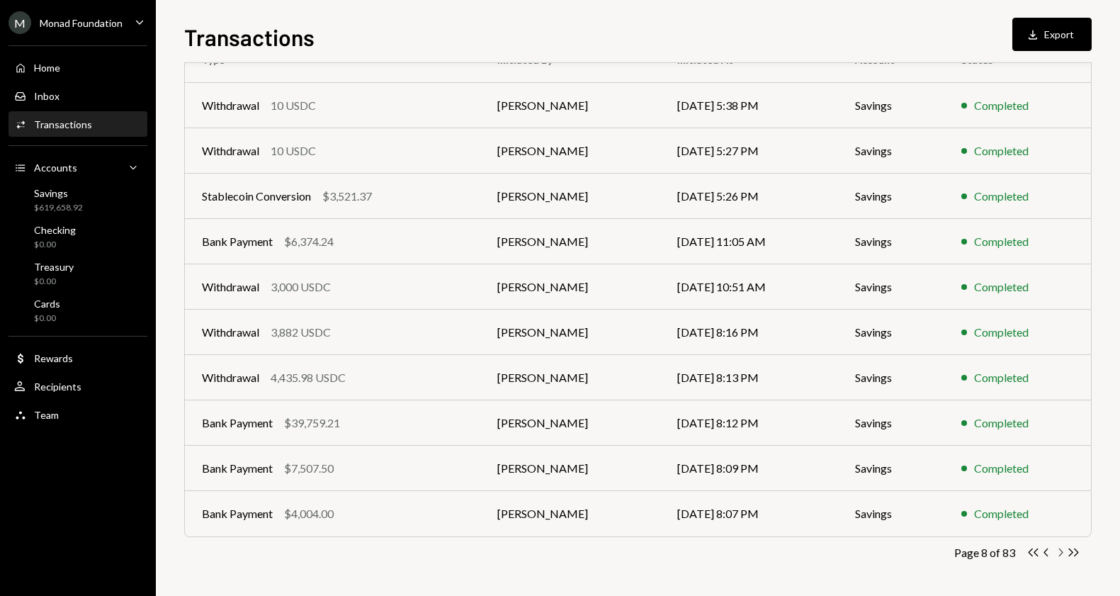
click at [1060, 551] on icon "Chevron Right" at bounding box center [1060, 552] width 13 height 13
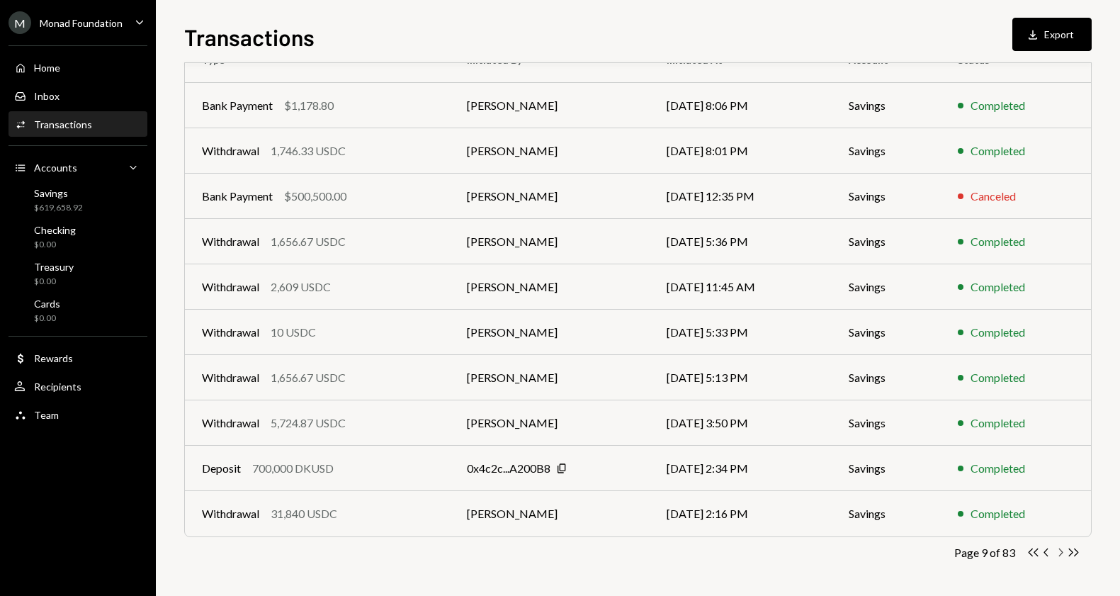
click at [1062, 556] on icon "Chevron Right" at bounding box center [1060, 552] width 13 height 13
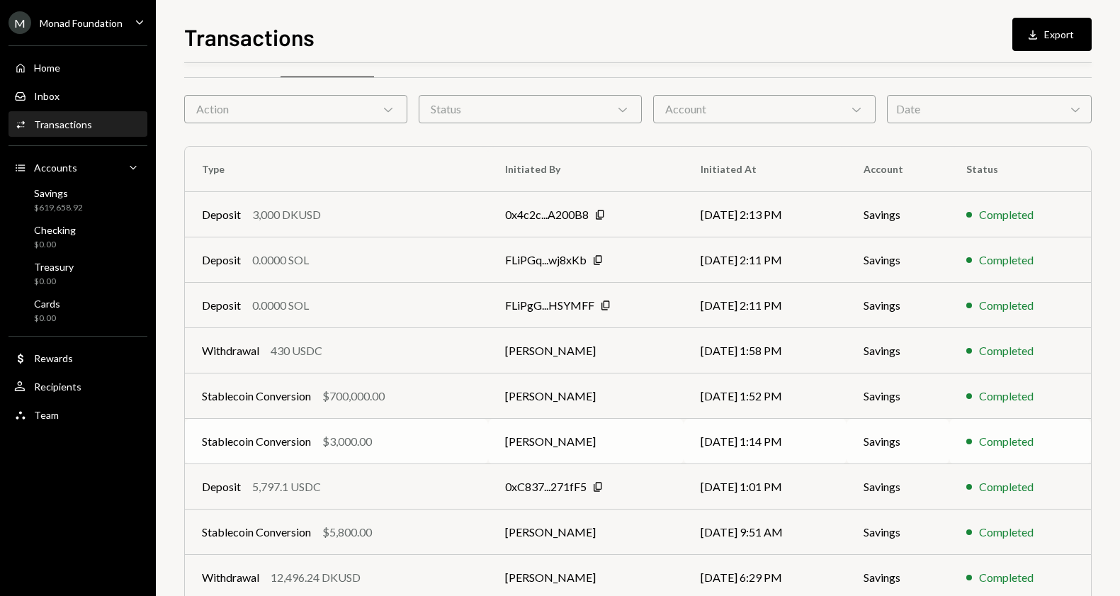
scroll to position [50, 0]
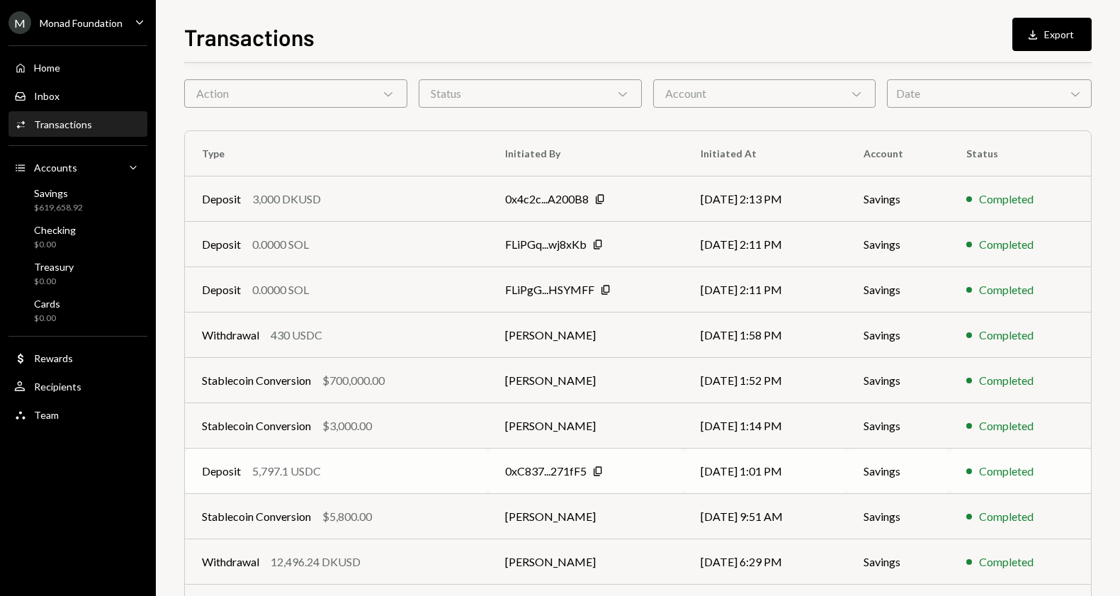
click at [459, 459] on td "Deposit 5,797.1 USDC" at bounding box center [336, 471] width 303 height 45
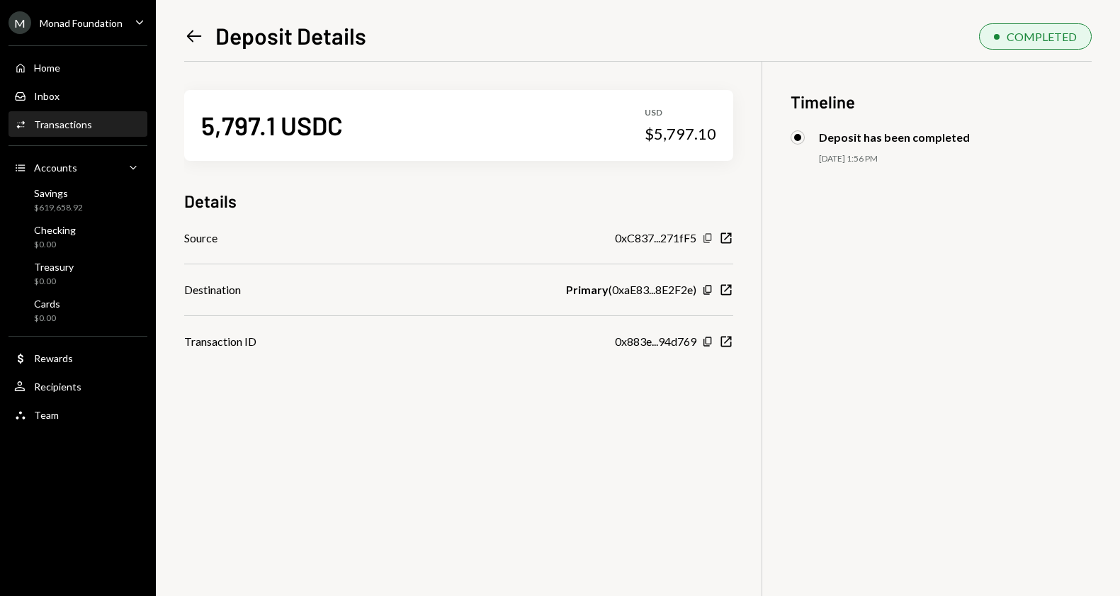
click at [711, 237] on icon "button" at bounding box center [708, 237] width 8 height 9
click at [707, 239] on icon "Copy" at bounding box center [707, 237] width 11 height 11
click at [187, 41] on icon "Left Arrow" at bounding box center [194, 36] width 20 height 20
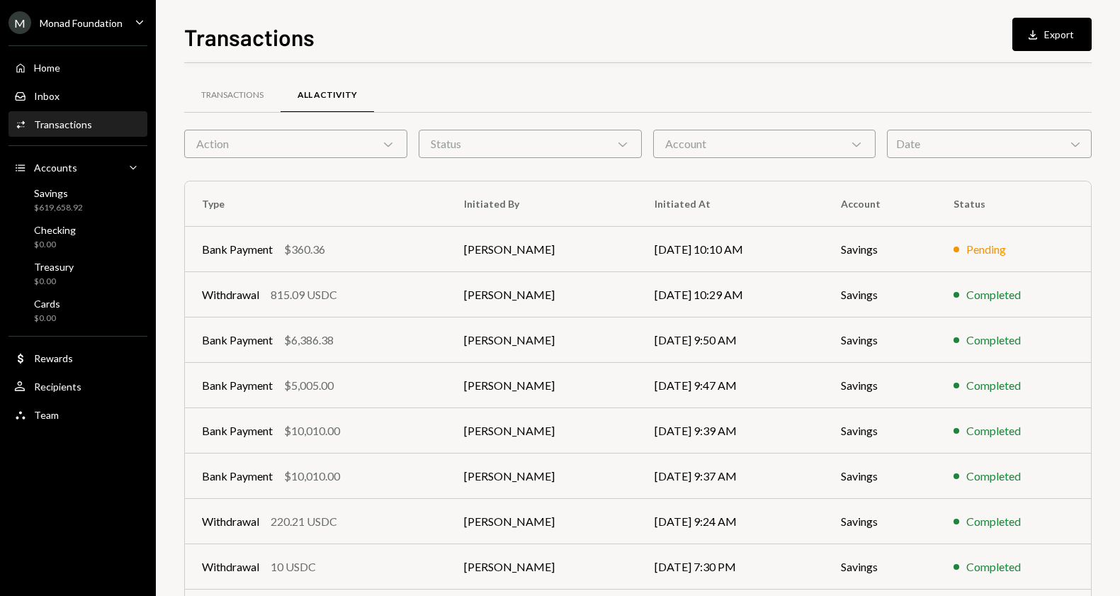
scroll to position [144, 0]
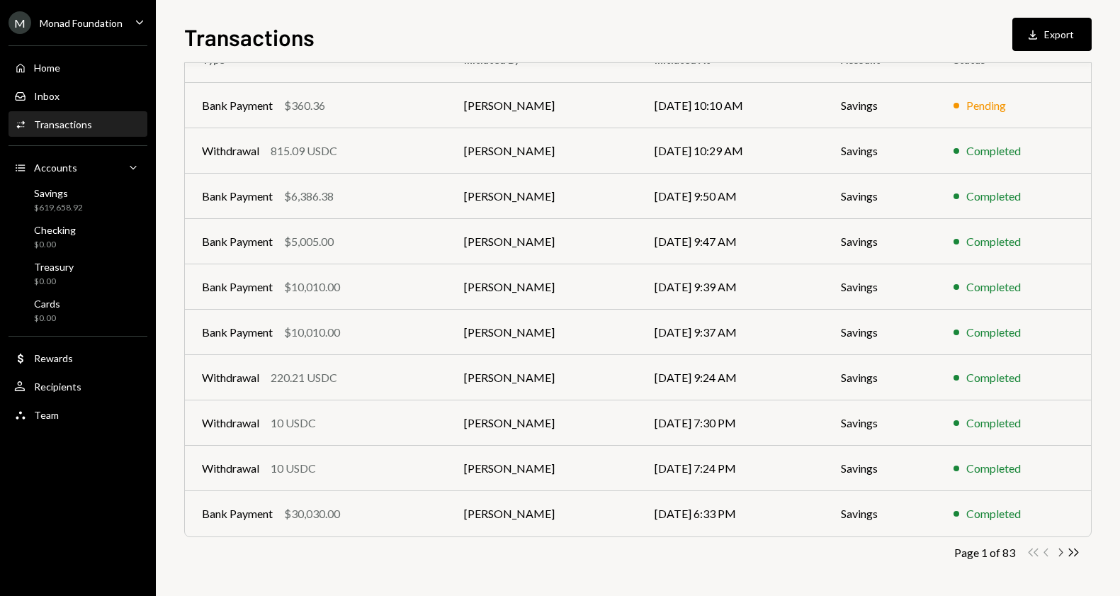
click at [1061, 547] on icon "Chevron Right" at bounding box center [1060, 552] width 13 height 13
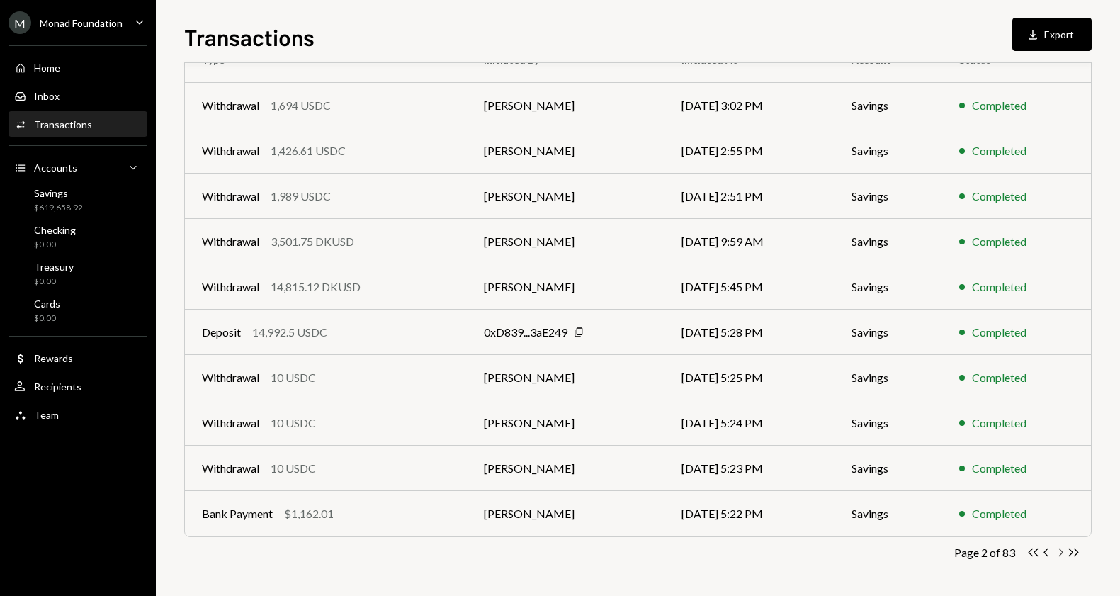
click at [1062, 555] on icon "Chevron Right" at bounding box center [1060, 552] width 13 height 13
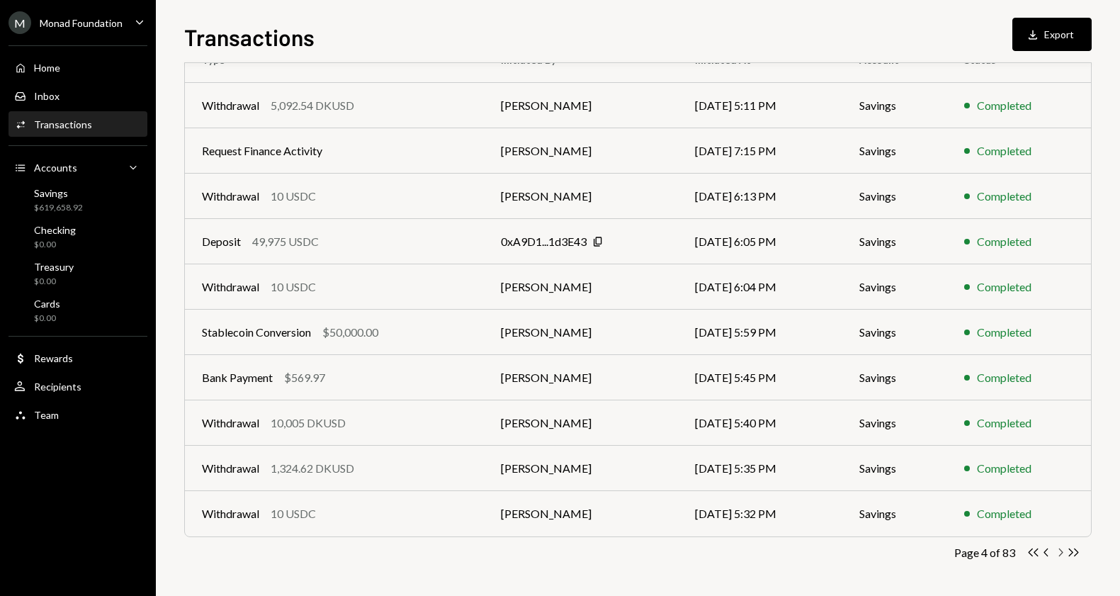
click at [1062, 554] on icon "Chevron Right" at bounding box center [1060, 552] width 13 height 13
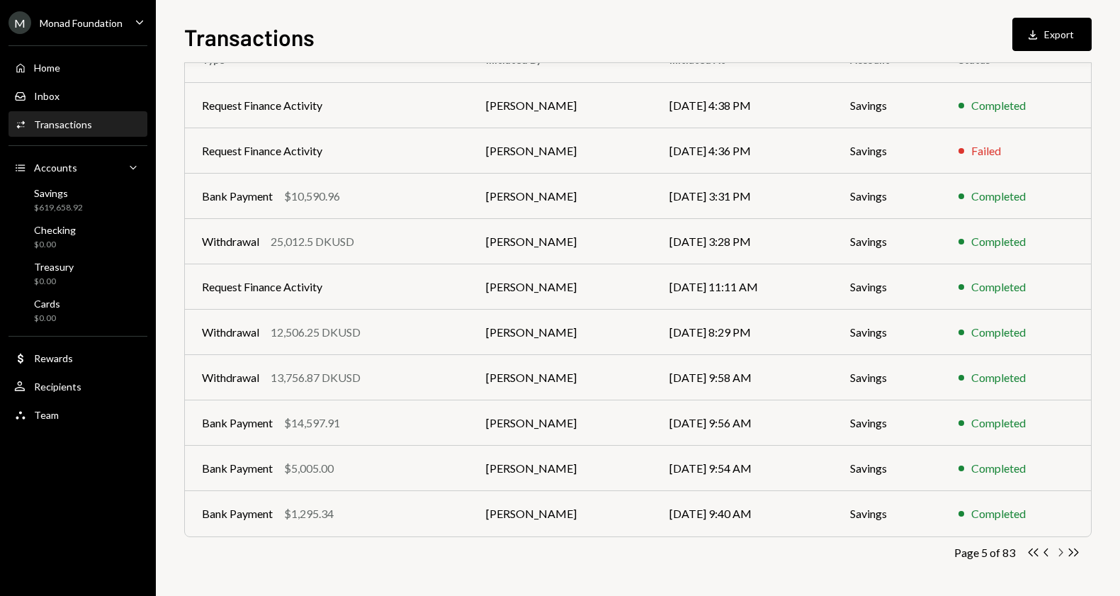
click at [1062, 554] on icon "Chevron Right" at bounding box center [1060, 552] width 13 height 13
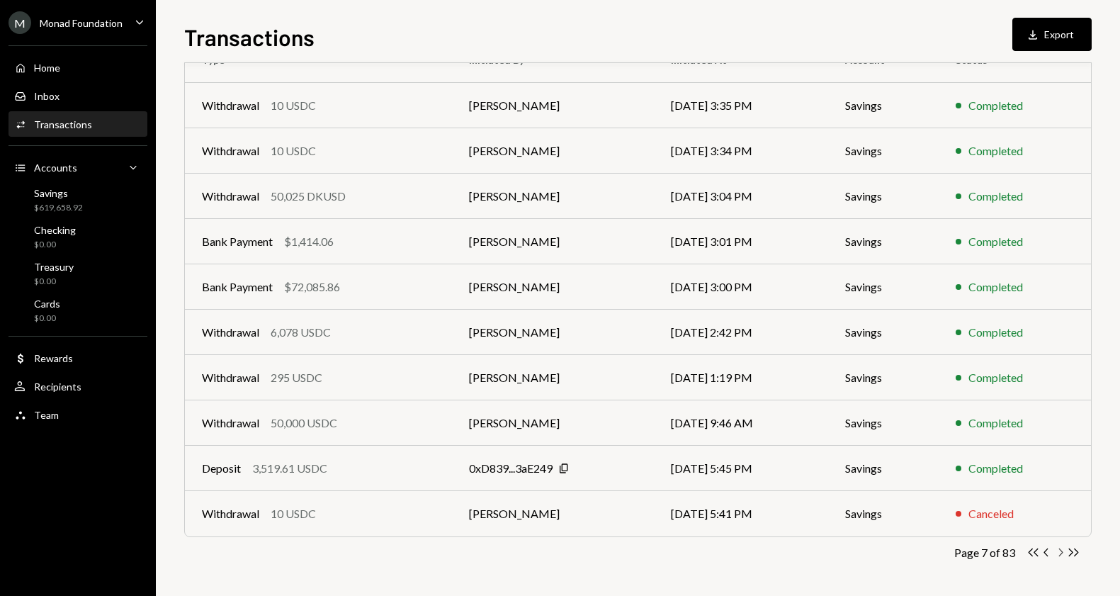
click at [1062, 554] on icon "Chevron Right" at bounding box center [1060, 552] width 13 height 13
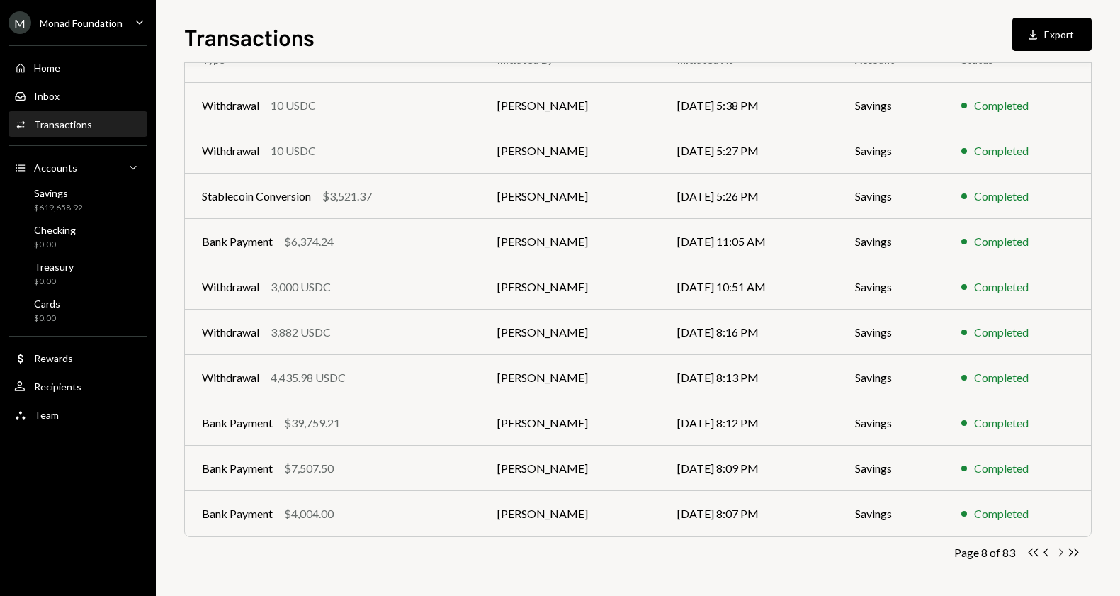
click at [1062, 554] on icon "Chevron Right" at bounding box center [1060, 552] width 13 height 13
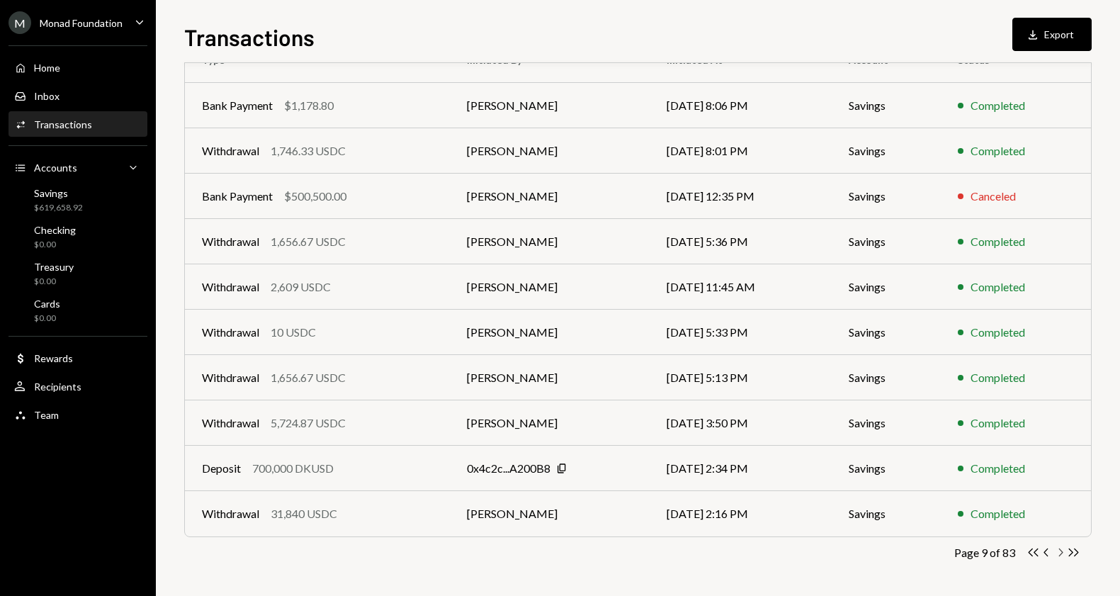
click at [1062, 554] on icon "Chevron Right" at bounding box center [1060, 552] width 13 height 13
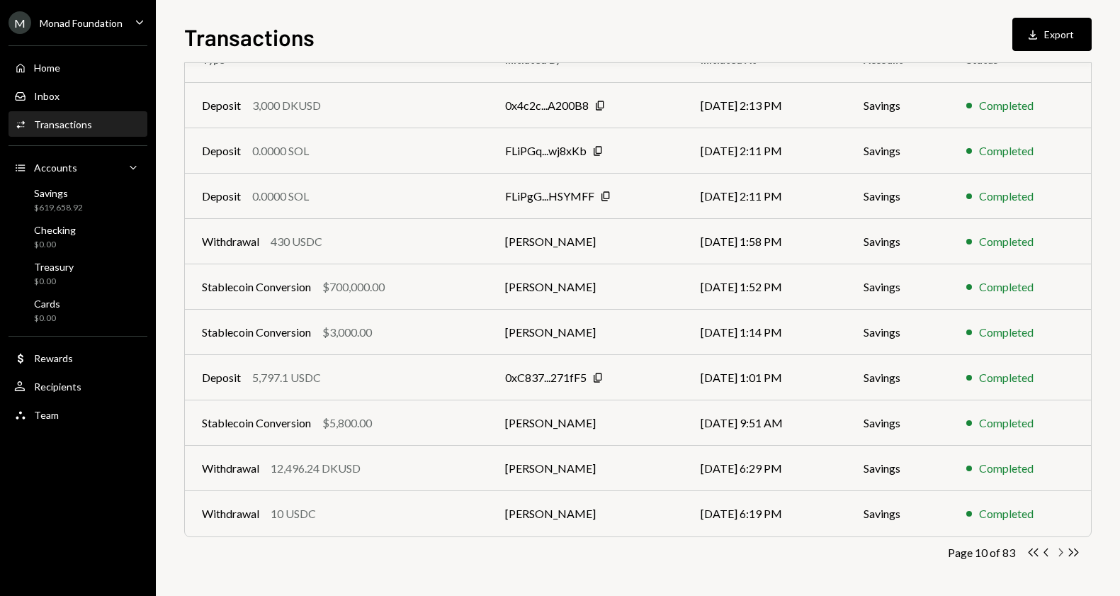
click at [1062, 549] on icon "Chevron Right" at bounding box center [1060, 552] width 13 height 13
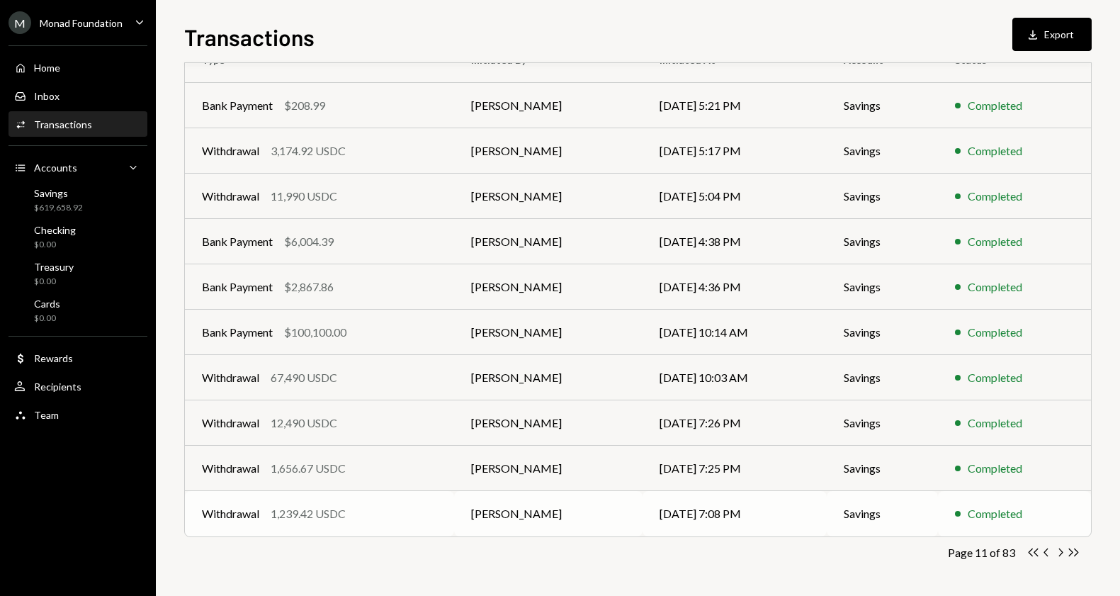
click at [595, 508] on td "[PERSON_NAME]" at bounding box center [548, 513] width 188 height 45
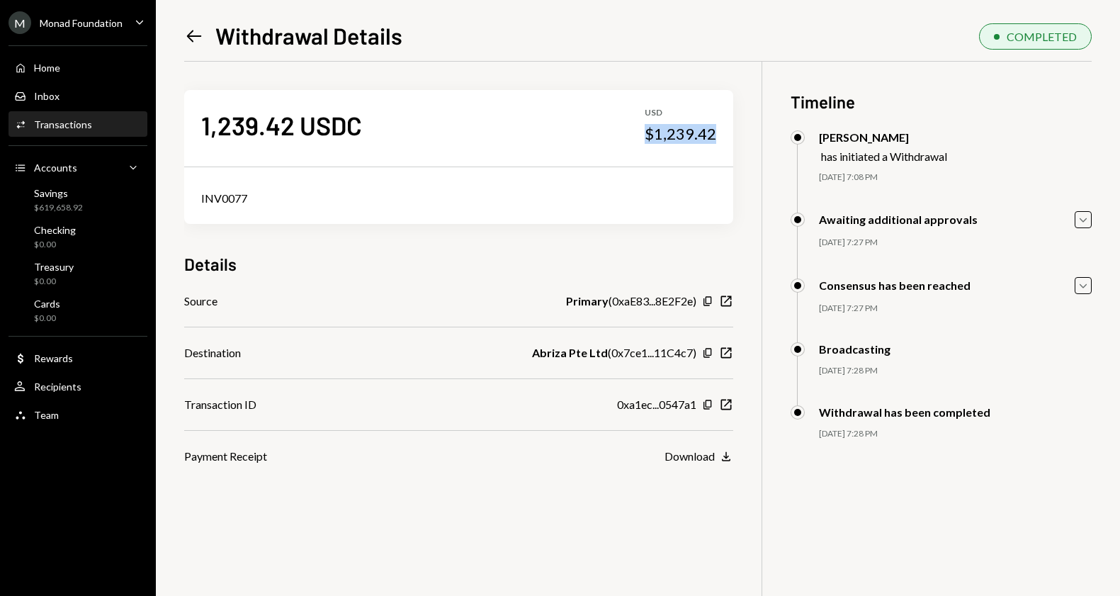
drag, startPoint x: 719, startPoint y: 134, endPoint x: 649, endPoint y: 124, distance: 70.9
click at [649, 124] on div "1,239.42 USDC USD $1,239.42" at bounding box center [458, 125] width 549 height 71
